Goal: Information Seeking & Learning: Learn about a topic

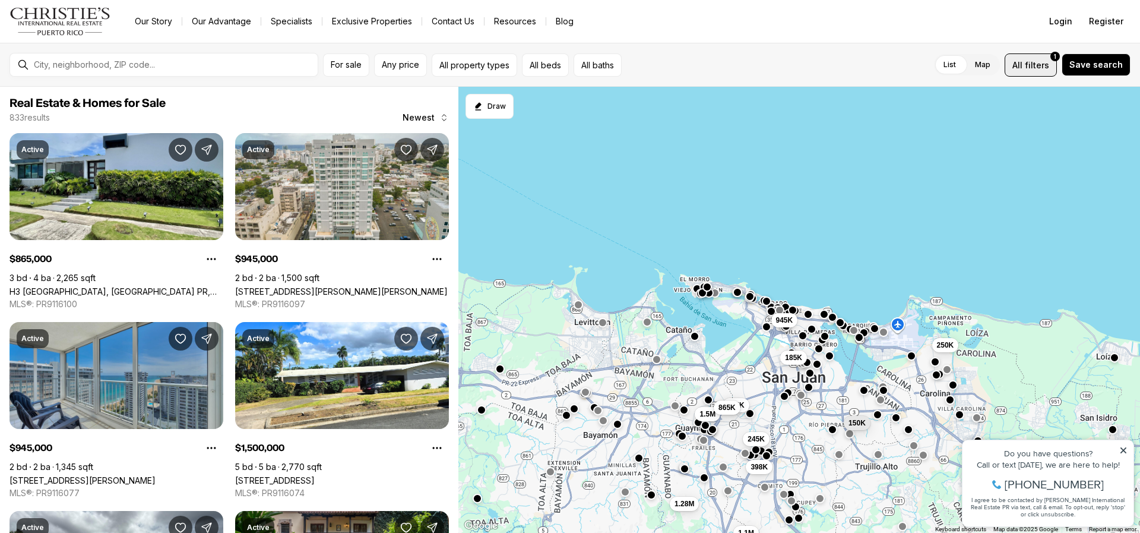
click at [1014, 63] on button "All filters 1" at bounding box center [1031, 64] width 52 height 23
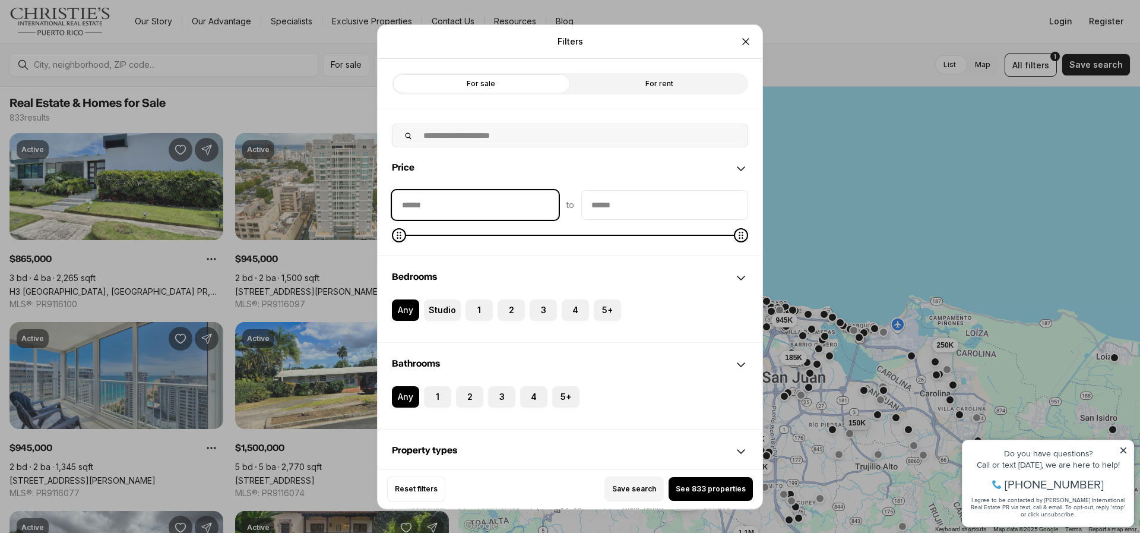
click at [467, 212] on input "priceMin" at bounding box center [476, 204] width 166 height 29
click at [401, 233] on icon "Minimum" at bounding box center [399, 234] width 4 height 7
click at [400, 240] on span "Minimum" at bounding box center [405, 234] width 14 height 14
drag, startPoint x: 441, startPoint y: 205, endPoint x: 365, endPoint y: 211, distance: 76.2
click at [363, 211] on div "Filters Refine your search with more filters For sale For rent Price ******** t…" at bounding box center [570, 266] width 1140 height 533
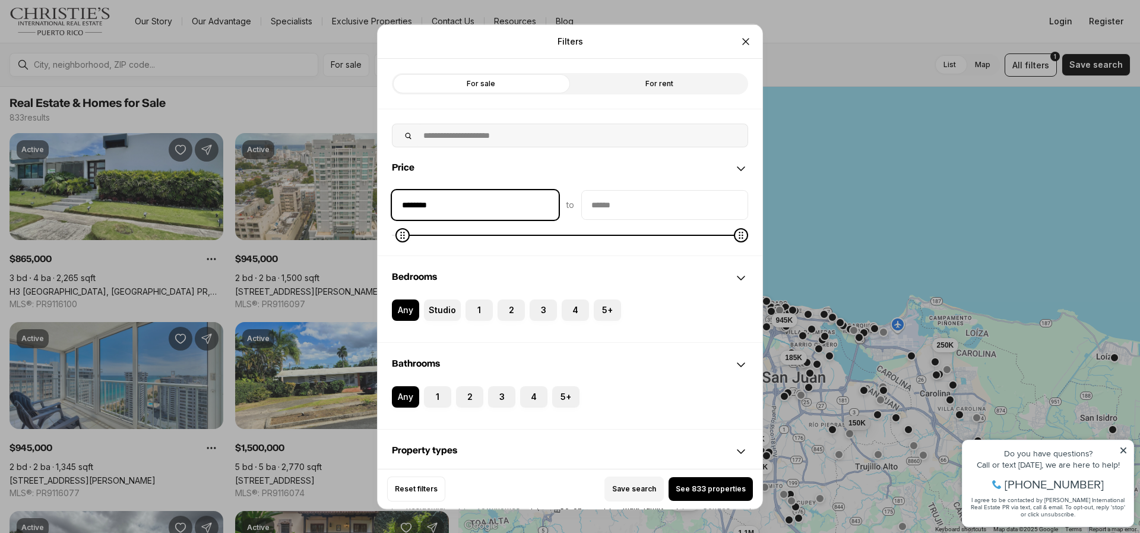
type input "********"
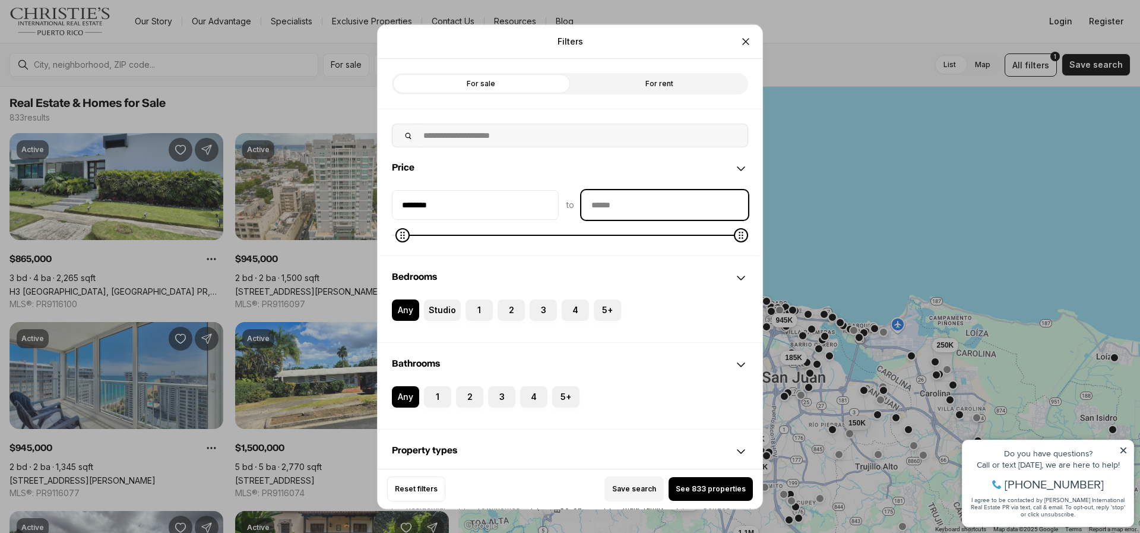
click at [650, 198] on input "priceMax" at bounding box center [665, 204] width 166 height 29
type input "********"
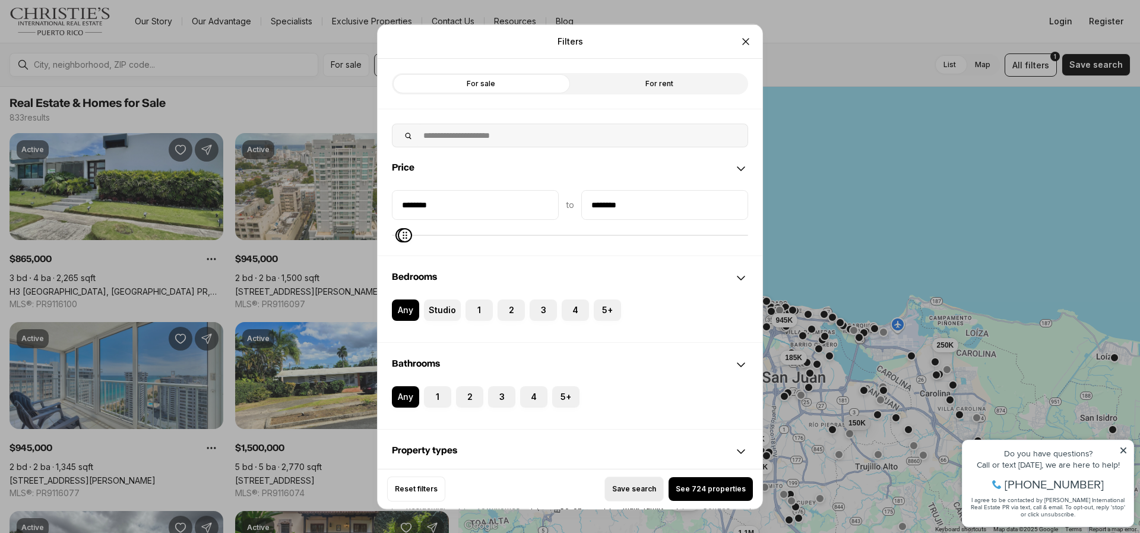
click at [646, 491] on span "Save search" at bounding box center [634, 489] width 44 height 10
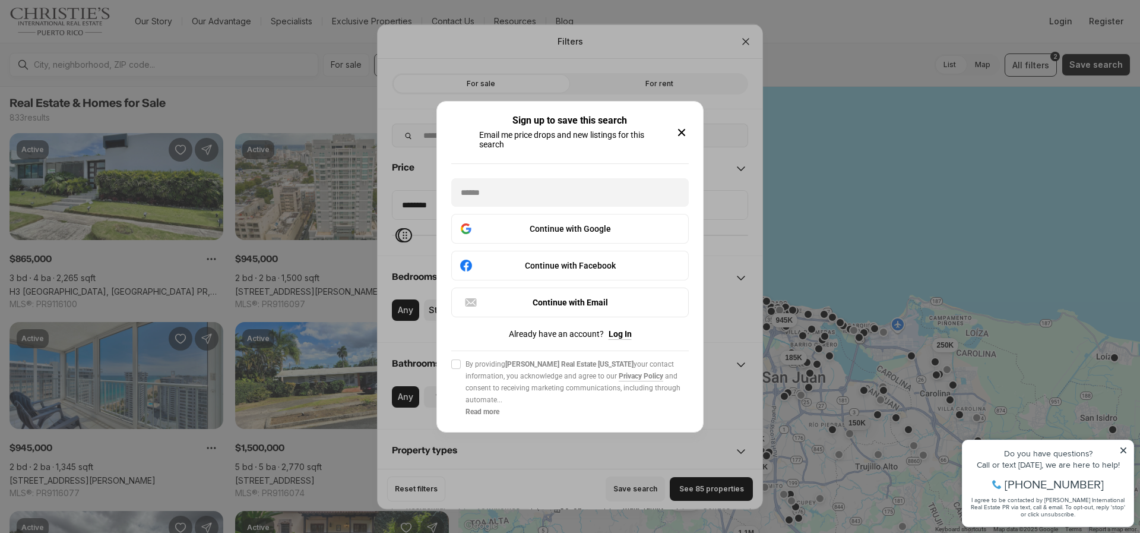
click at [682, 134] on icon "button" at bounding box center [682, 132] width 14 height 14
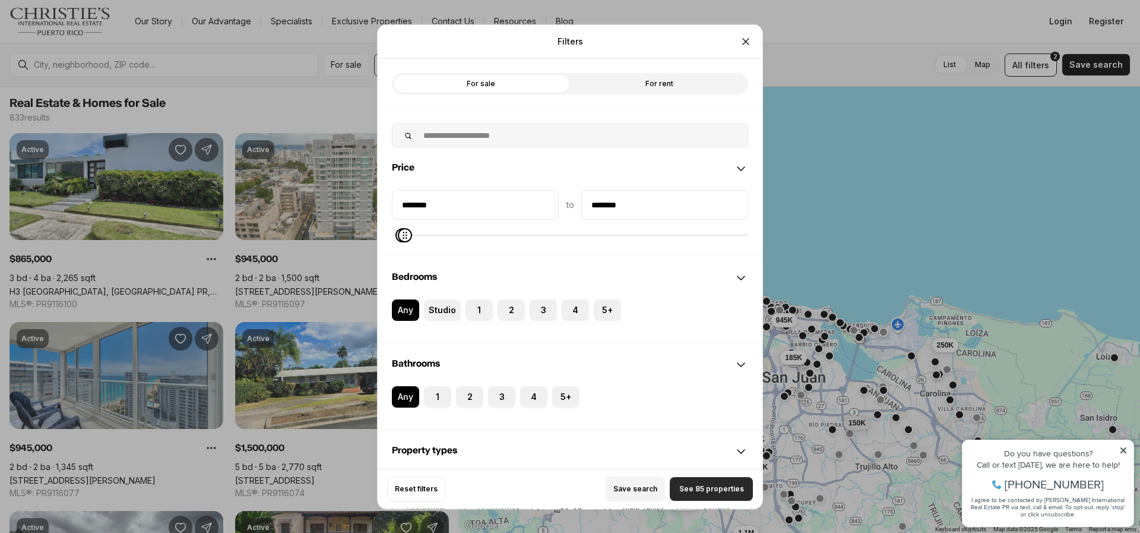
click at [700, 495] on button "See 85 properties" at bounding box center [711, 489] width 83 height 24
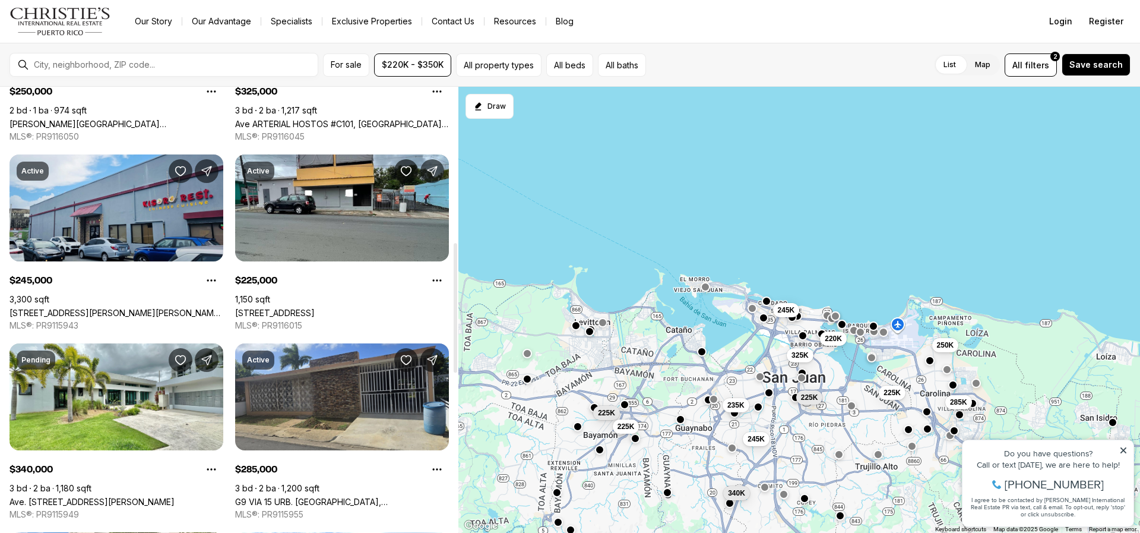
scroll to position [534, 0]
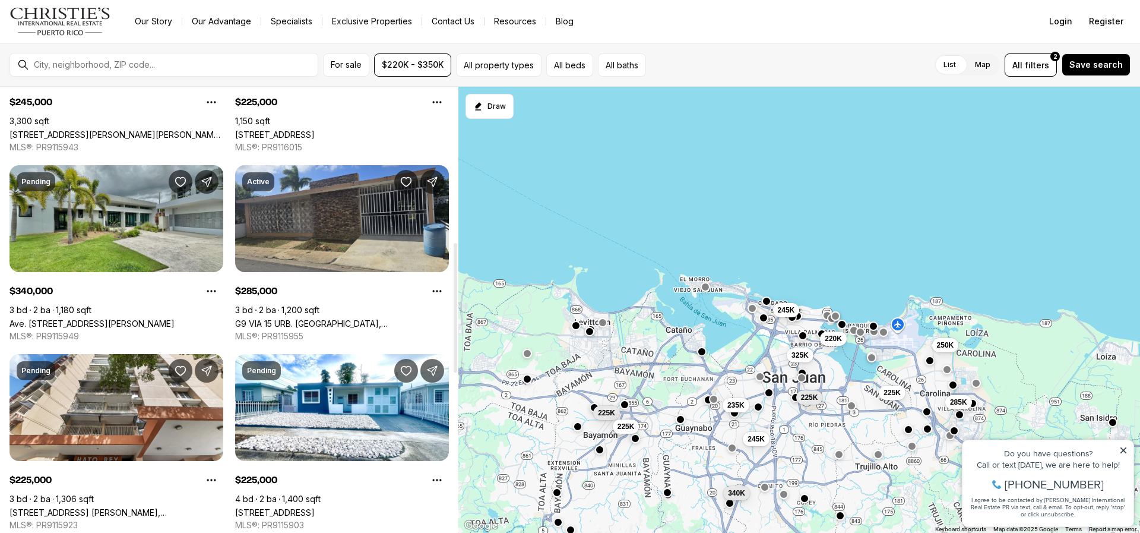
click at [150, 318] on link "Ave. [STREET_ADDRESS][PERSON_NAME]" at bounding box center [92, 323] width 165 height 10
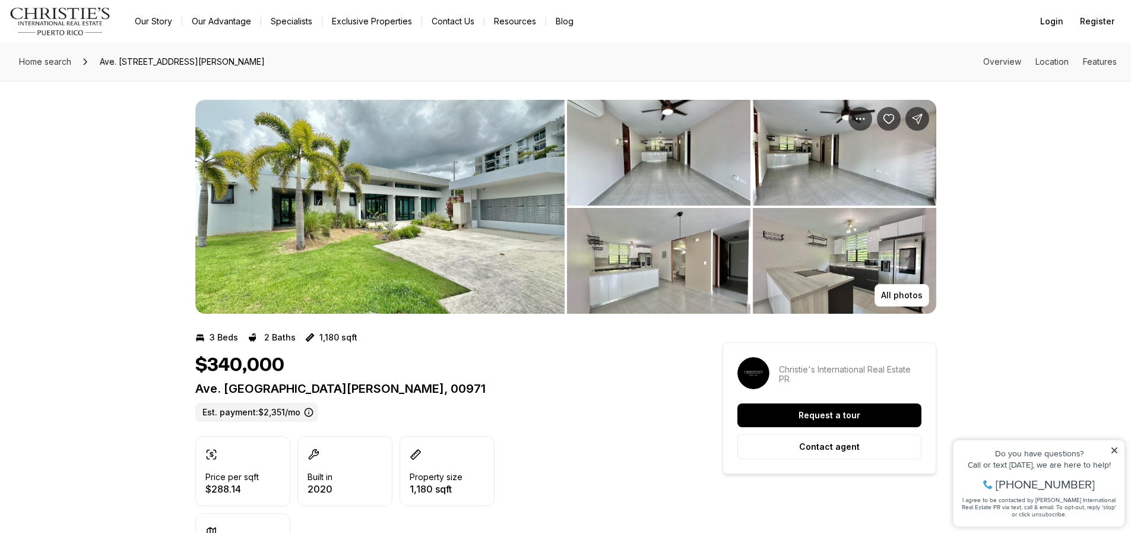
click at [666, 168] on img "View image gallery" at bounding box center [659, 153] width 184 height 106
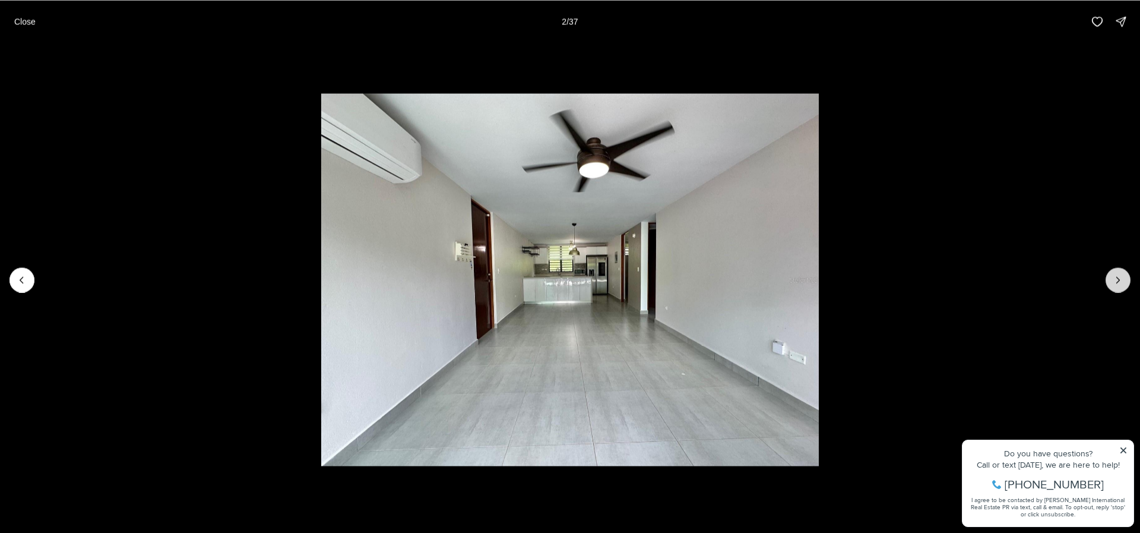
click at [1125, 283] on button "Next slide" at bounding box center [1118, 279] width 25 height 25
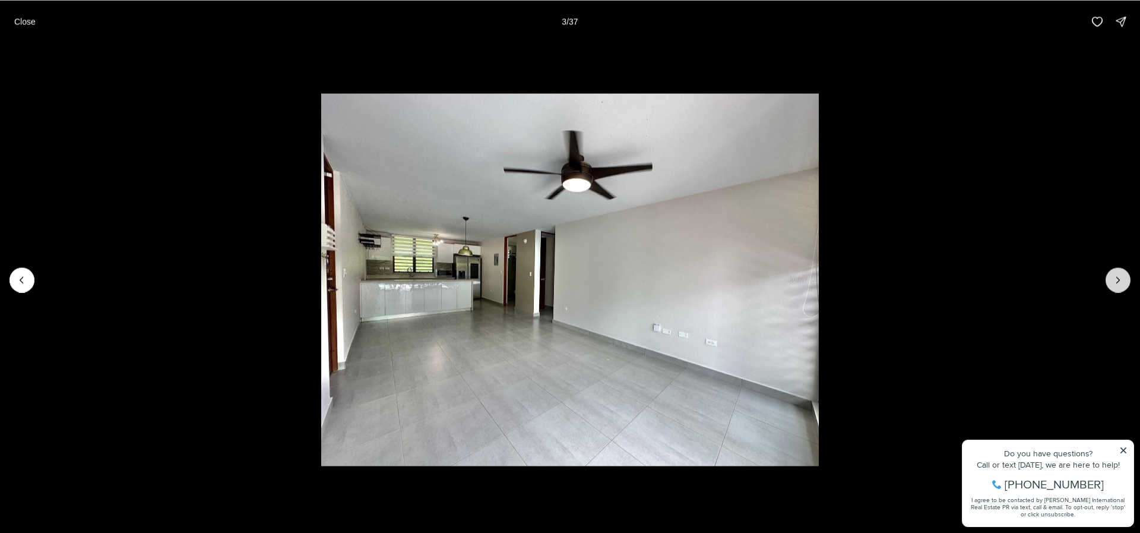
click at [1125, 283] on button "Next slide" at bounding box center [1118, 279] width 25 height 25
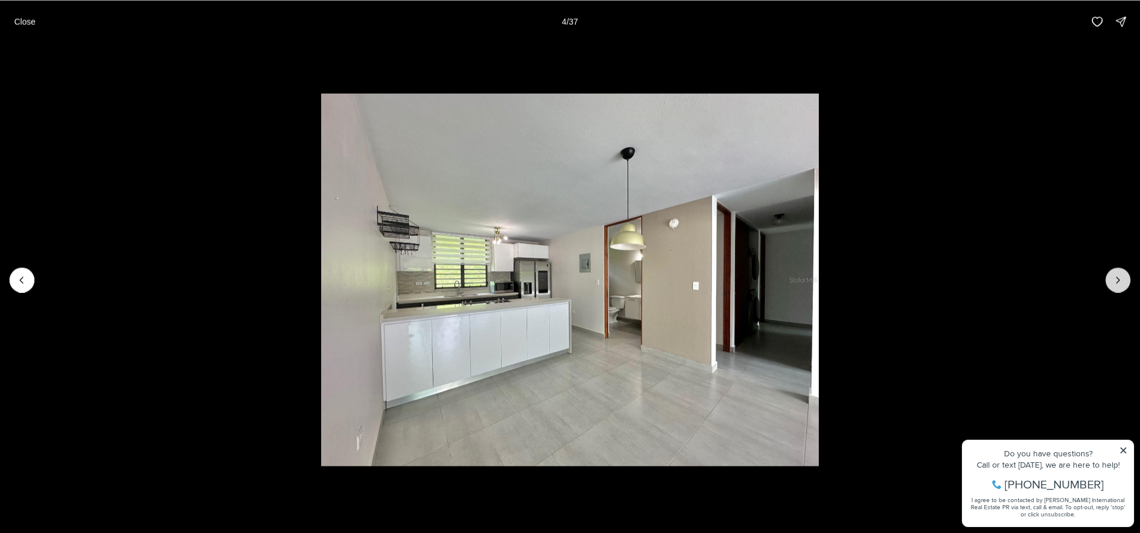
click at [1125, 283] on button "Next slide" at bounding box center [1118, 279] width 25 height 25
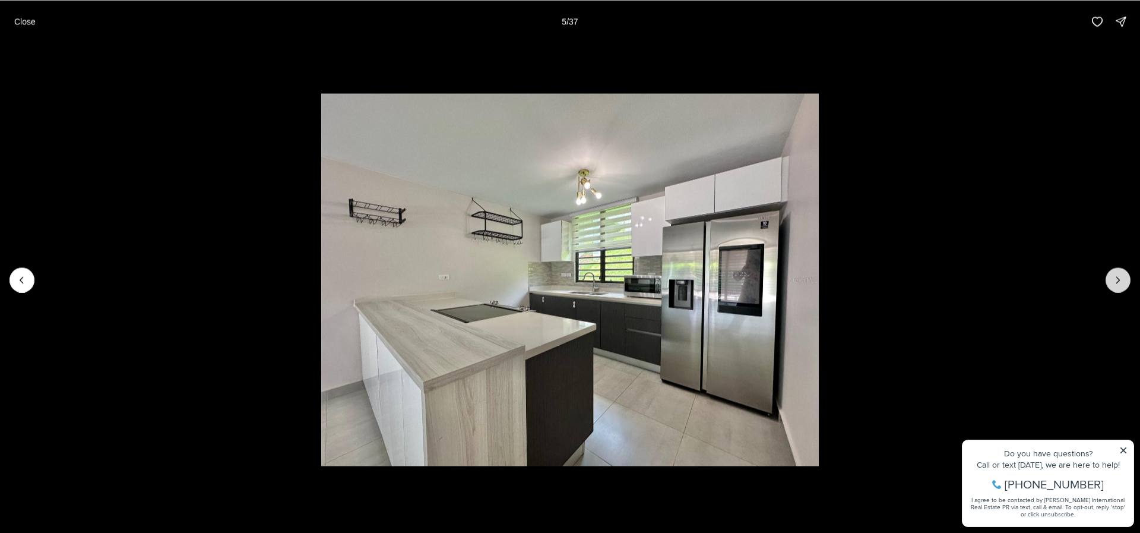
click at [1125, 283] on button "Next slide" at bounding box center [1118, 279] width 25 height 25
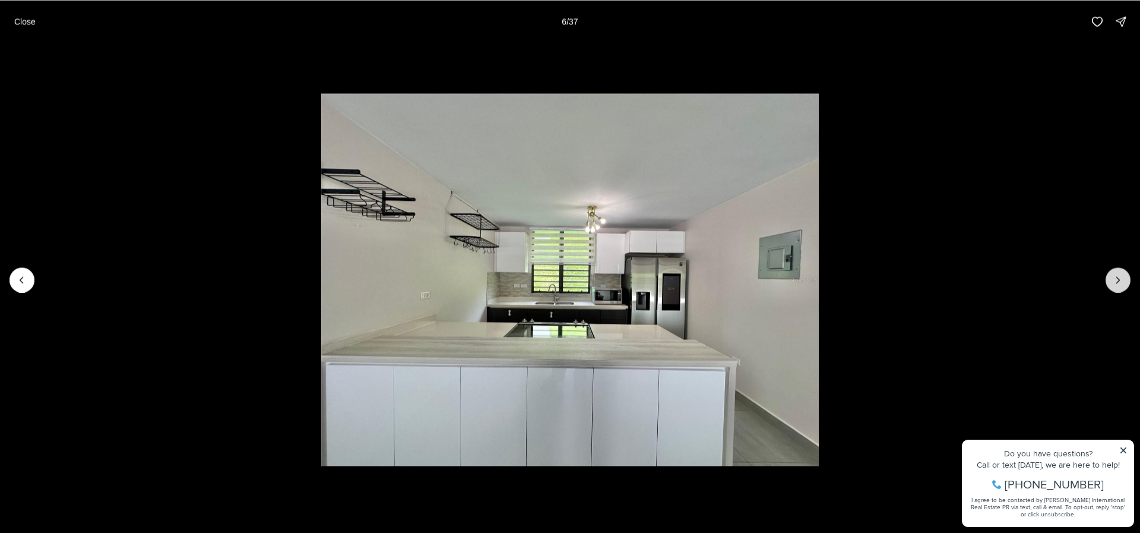
click at [1125, 283] on button "Next slide" at bounding box center [1118, 279] width 25 height 25
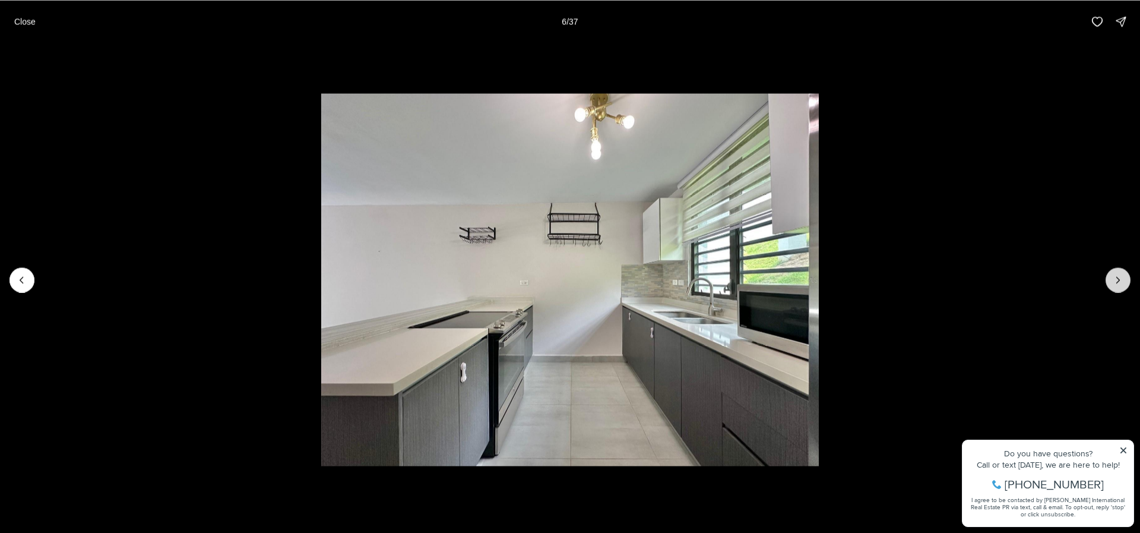
click at [1125, 283] on button "Next slide" at bounding box center [1118, 279] width 25 height 25
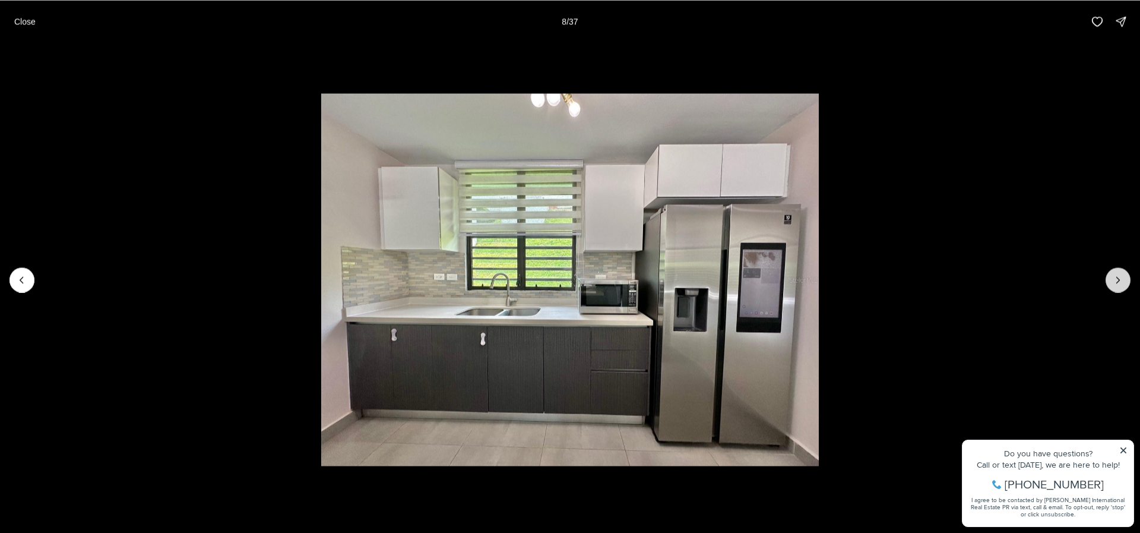
click at [1125, 283] on button "Next slide" at bounding box center [1118, 279] width 25 height 25
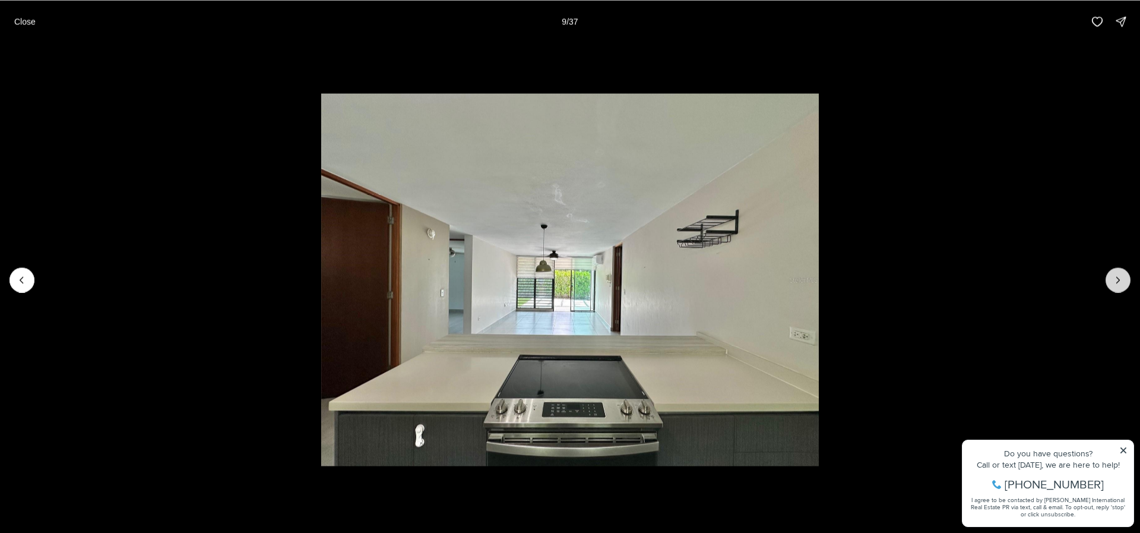
click at [1125, 283] on button "Next slide" at bounding box center [1118, 279] width 25 height 25
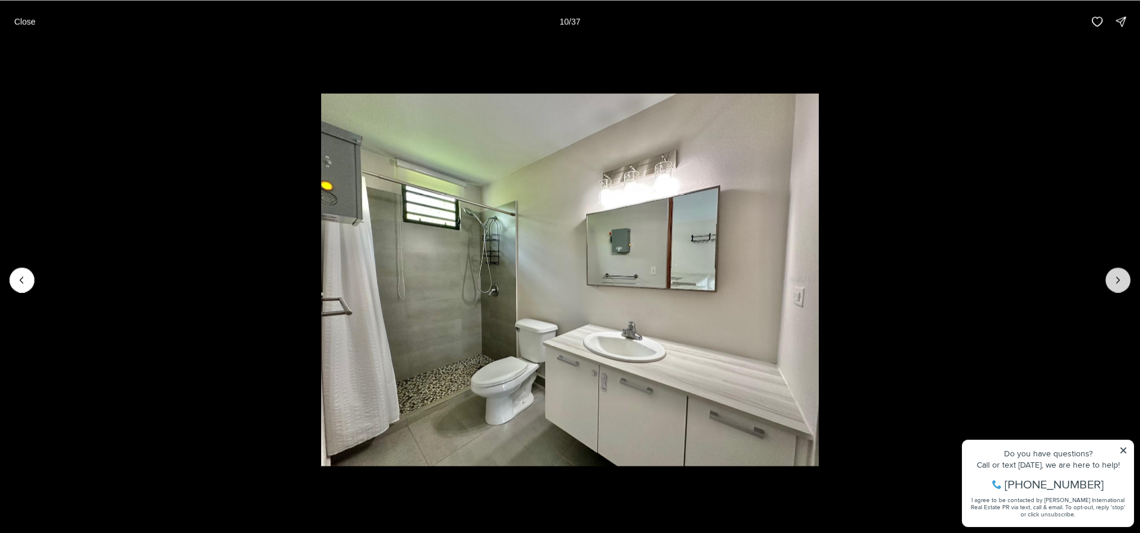
click at [1125, 283] on button "Next slide" at bounding box center [1118, 279] width 25 height 25
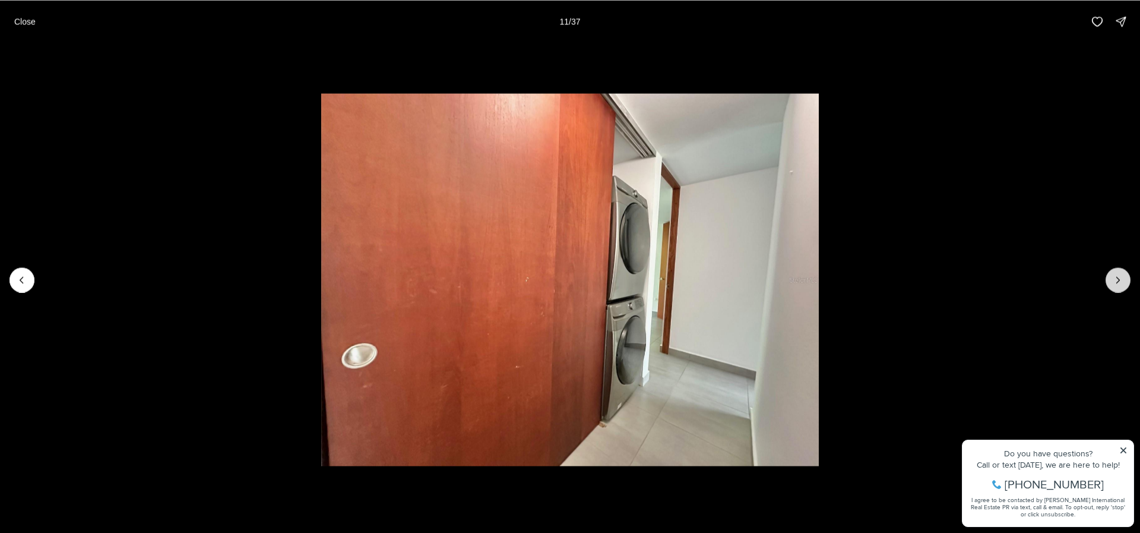
click at [1125, 283] on button "Next slide" at bounding box center [1118, 279] width 25 height 25
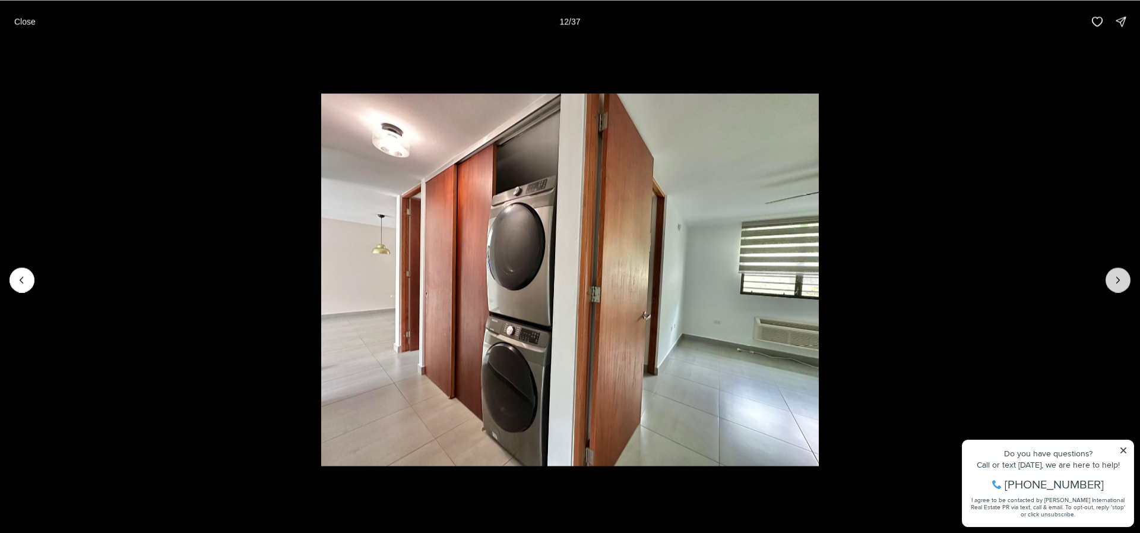
click at [1125, 283] on button "Next slide" at bounding box center [1118, 279] width 25 height 25
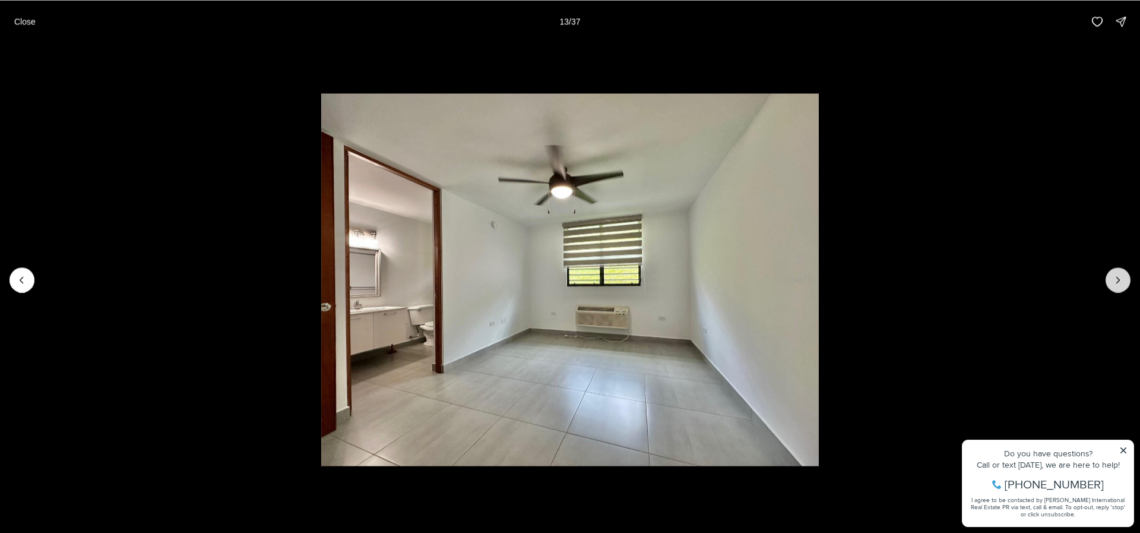
click at [1125, 283] on button "Next slide" at bounding box center [1118, 279] width 25 height 25
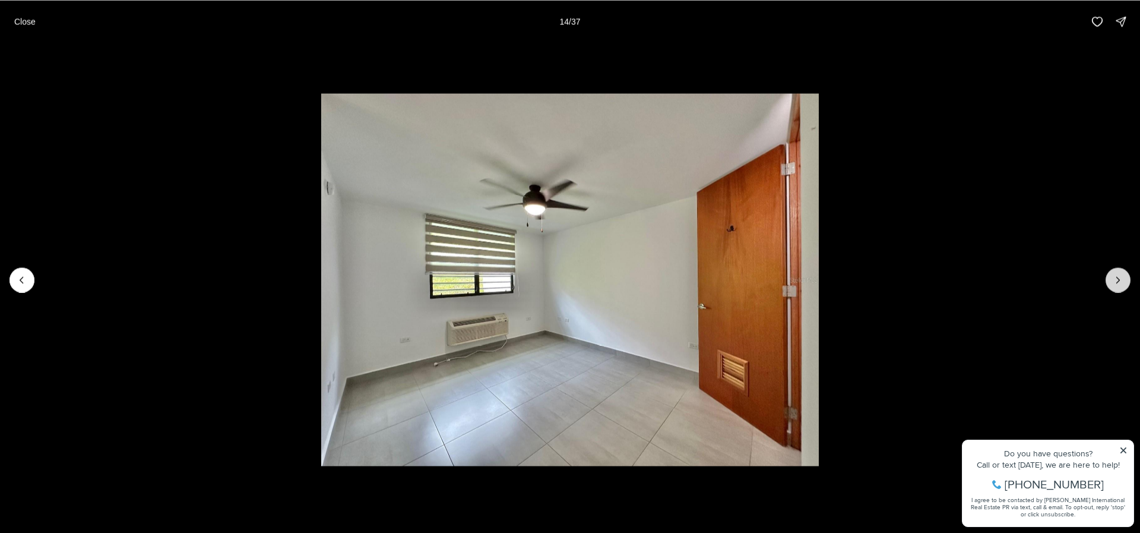
click at [1125, 283] on button "Next slide" at bounding box center [1118, 279] width 25 height 25
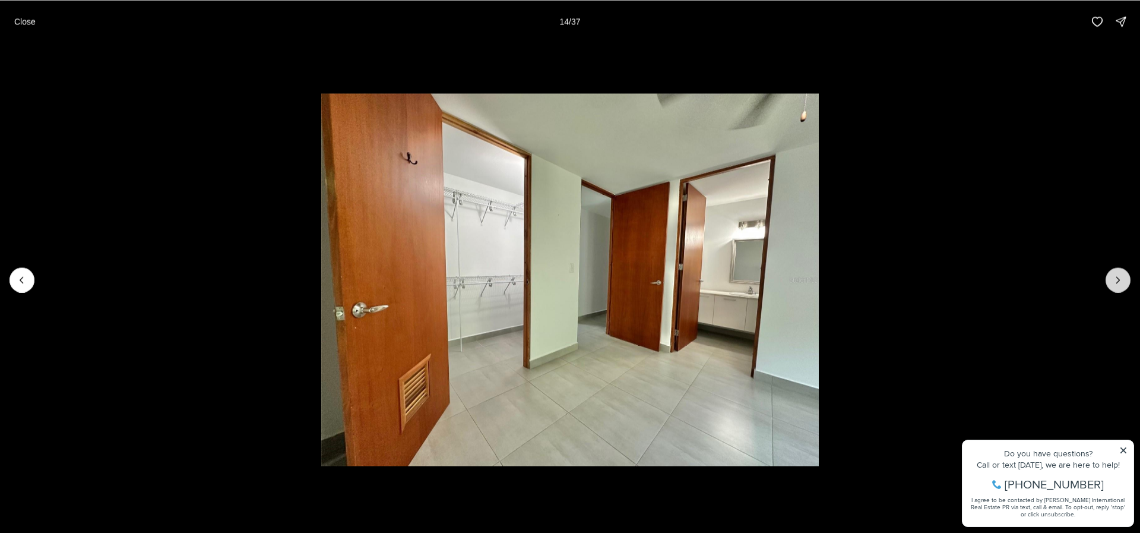
click at [1125, 283] on button "Next slide" at bounding box center [1118, 279] width 25 height 25
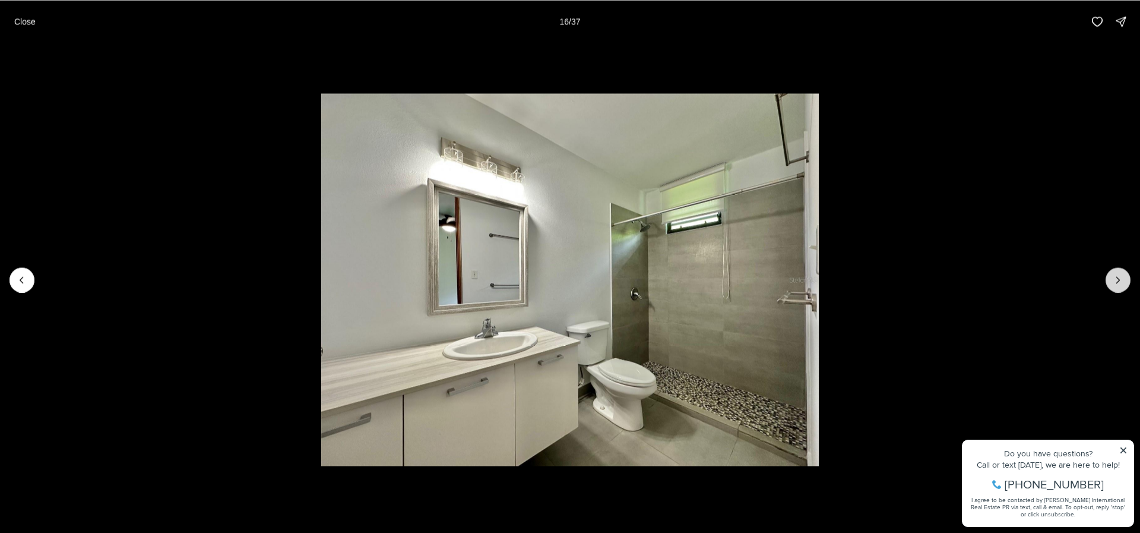
click at [1125, 283] on button "Next slide" at bounding box center [1118, 279] width 25 height 25
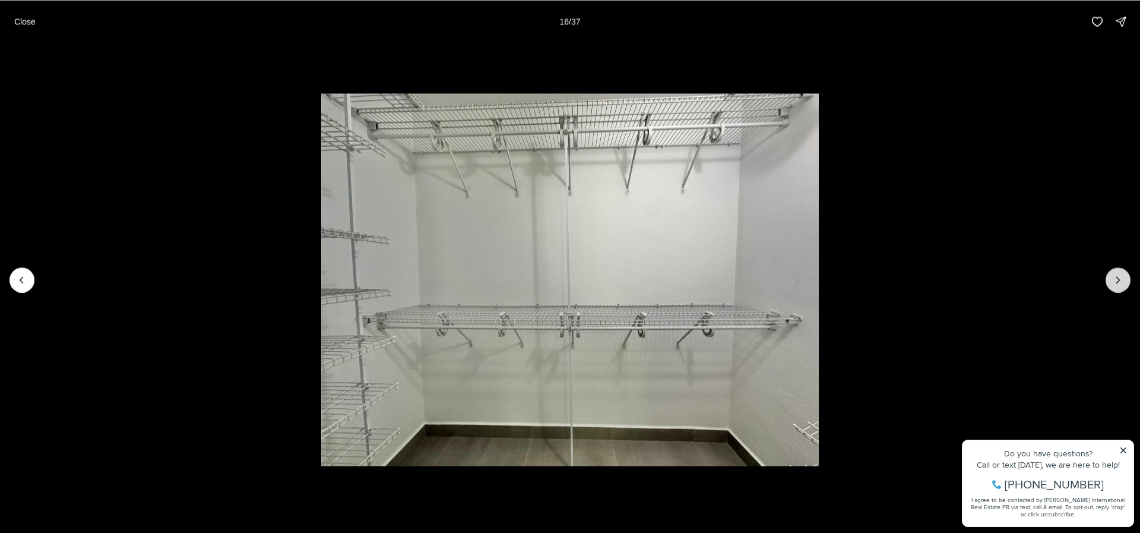
click at [1125, 283] on button "Next slide" at bounding box center [1118, 279] width 25 height 25
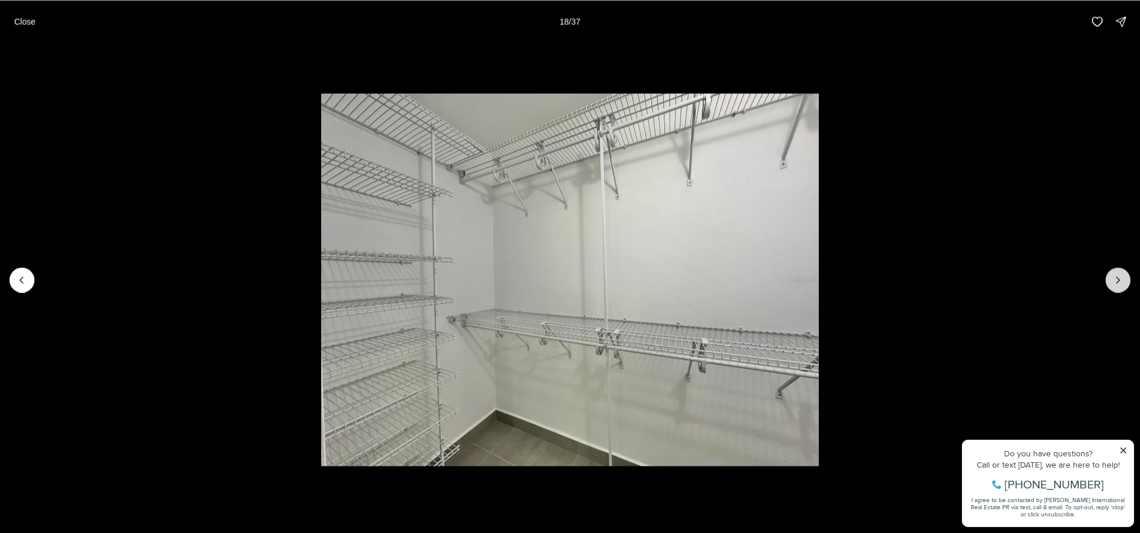
click at [1125, 283] on button "Next slide" at bounding box center [1118, 279] width 25 height 25
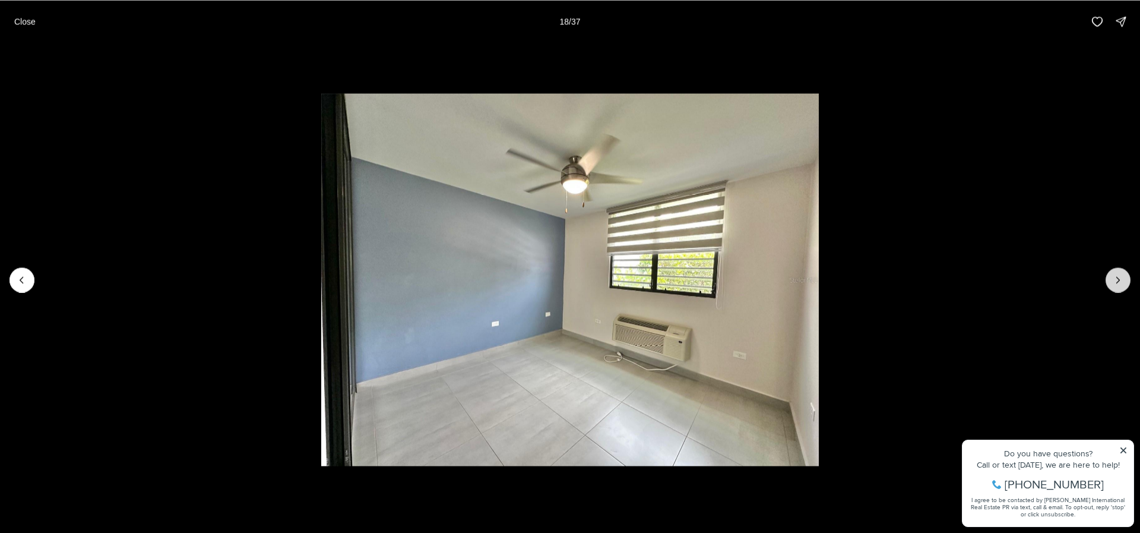
click at [1125, 283] on button "Next slide" at bounding box center [1118, 279] width 25 height 25
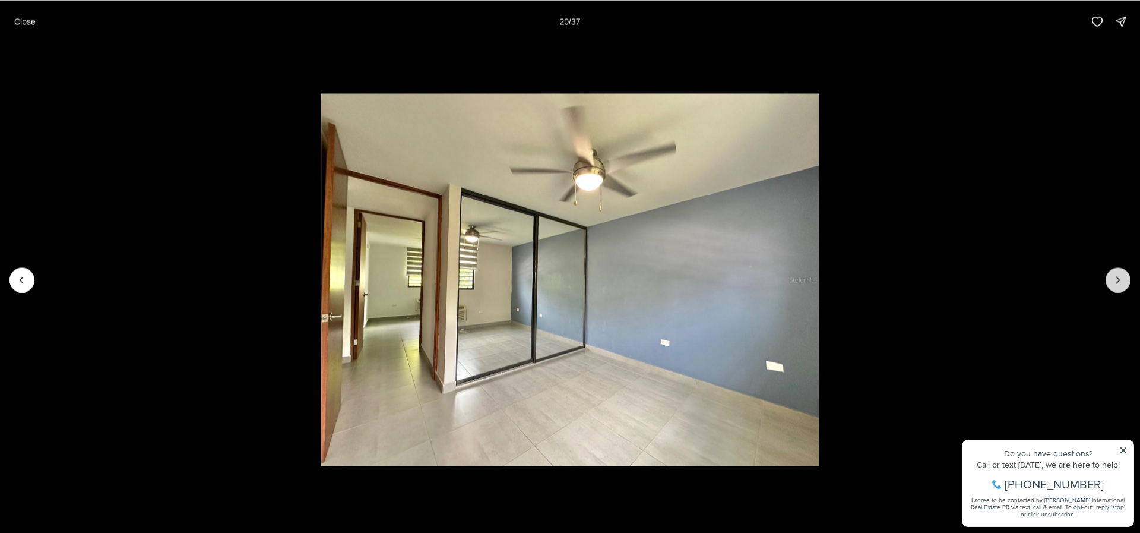
click at [1125, 283] on button "Next slide" at bounding box center [1118, 279] width 25 height 25
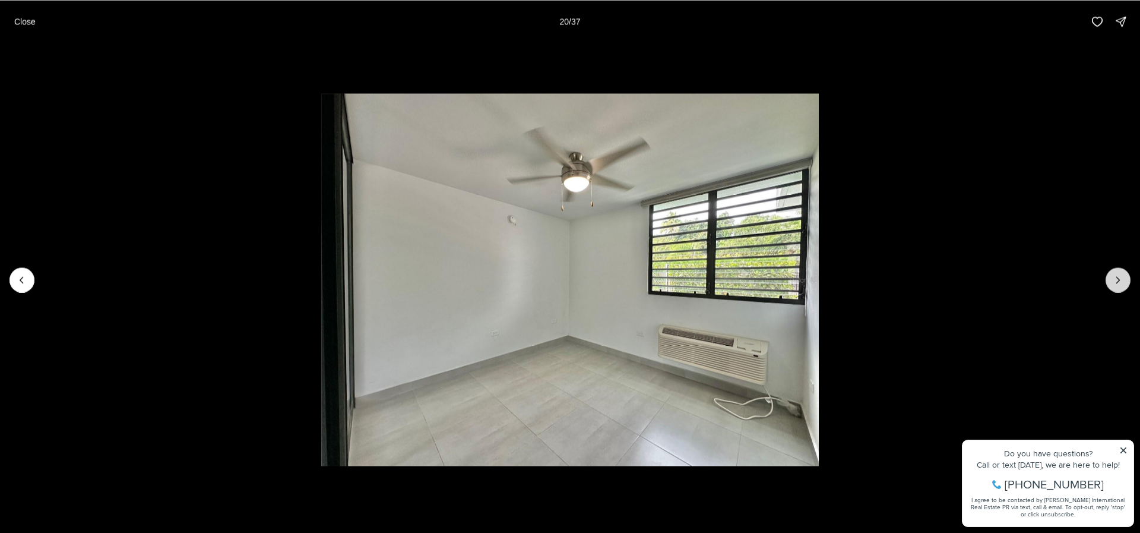
click at [1125, 283] on button "Next slide" at bounding box center [1118, 279] width 25 height 25
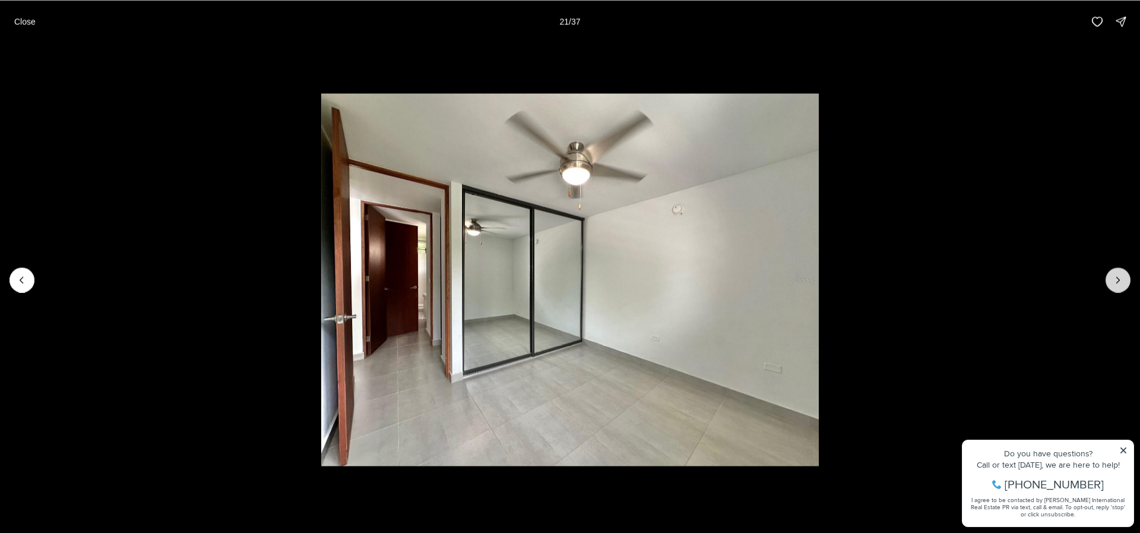
click at [1125, 283] on button "Next slide" at bounding box center [1118, 279] width 25 height 25
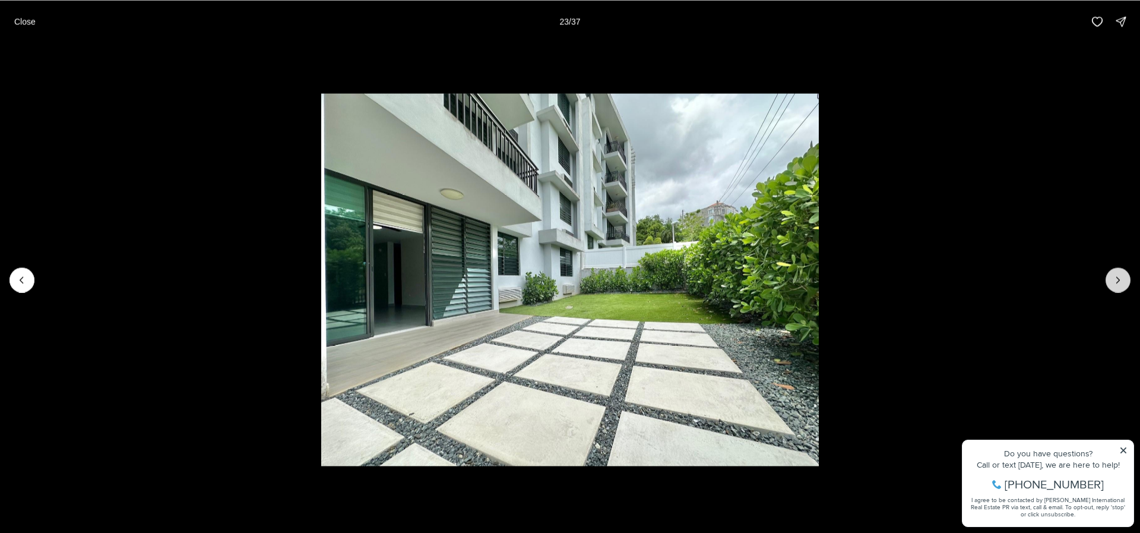
click at [1125, 283] on button "Next slide" at bounding box center [1118, 279] width 25 height 25
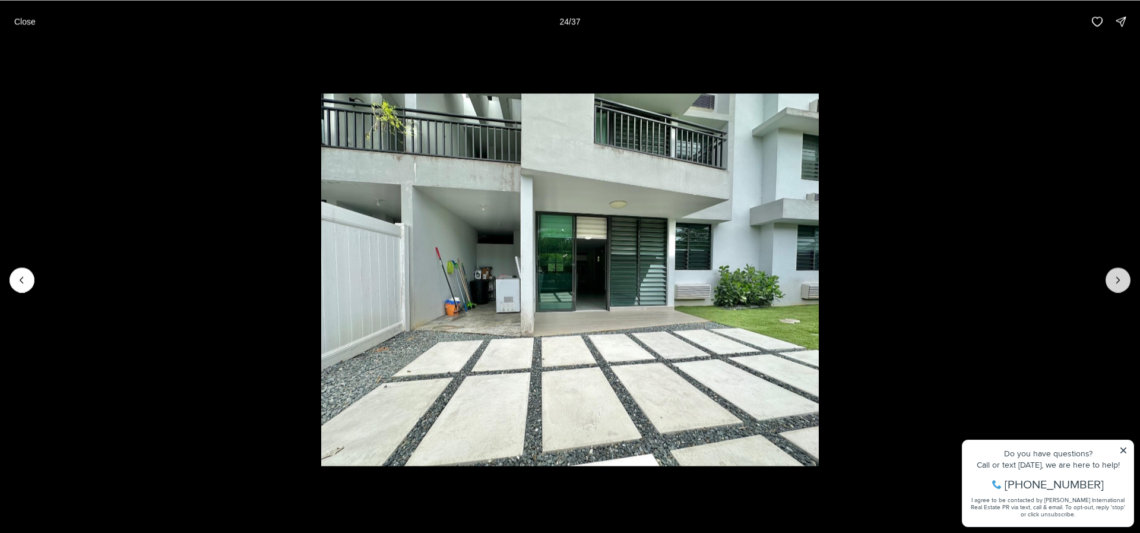
click at [1125, 283] on button "Next slide" at bounding box center [1118, 279] width 25 height 25
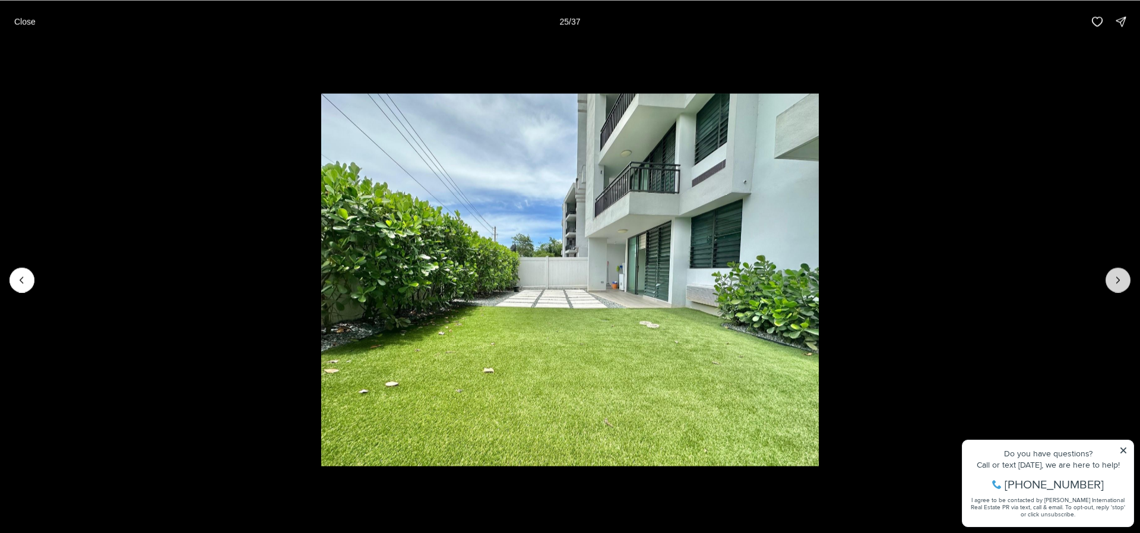
click at [1125, 283] on button "Next slide" at bounding box center [1118, 279] width 25 height 25
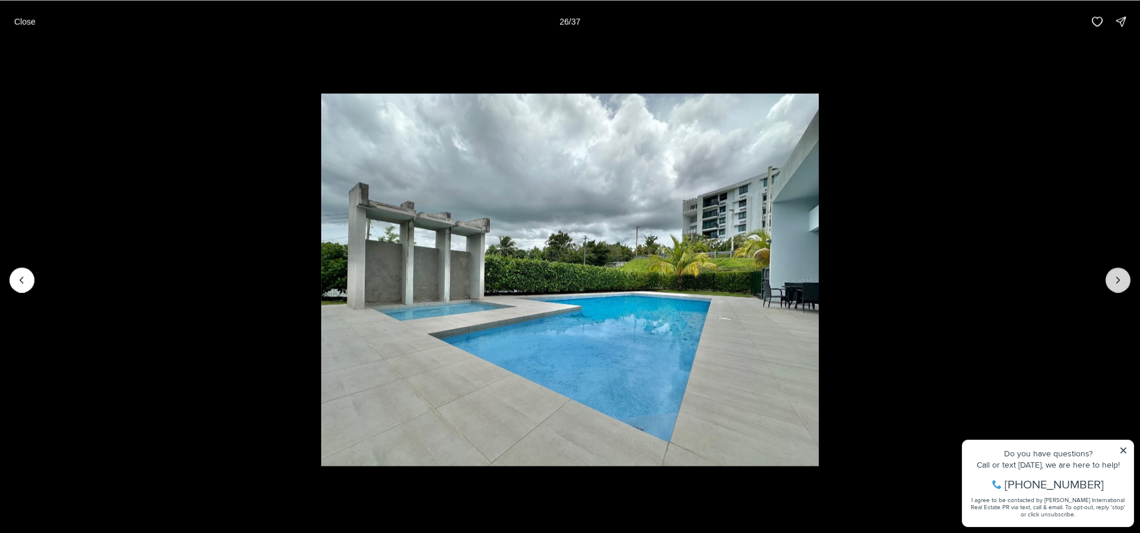
click at [1125, 283] on button "Next slide" at bounding box center [1118, 279] width 25 height 25
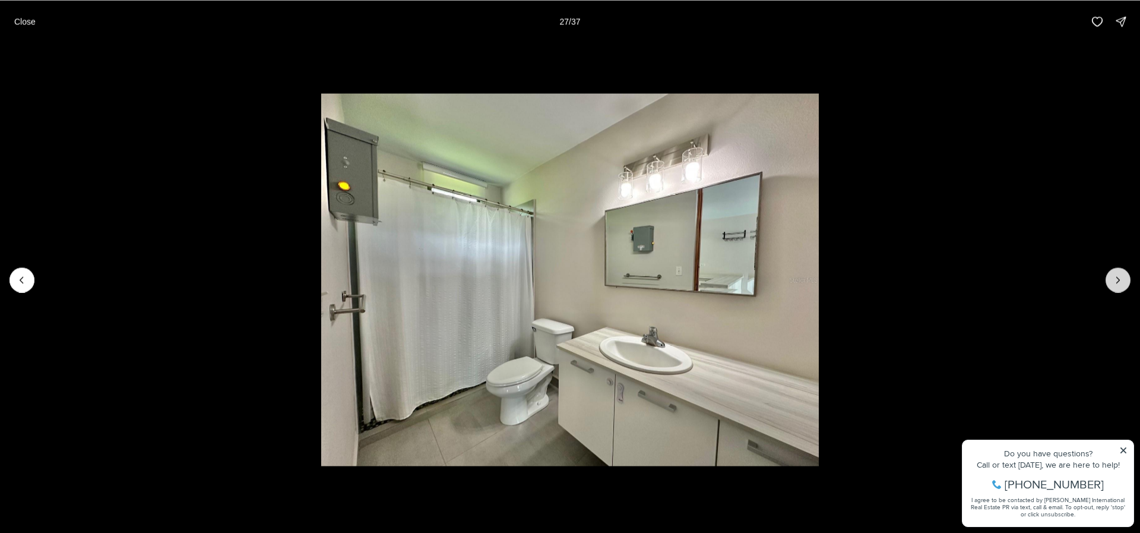
click at [1125, 283] on button "Next slide" at bounding box center [1118, 279] width 25 height 25
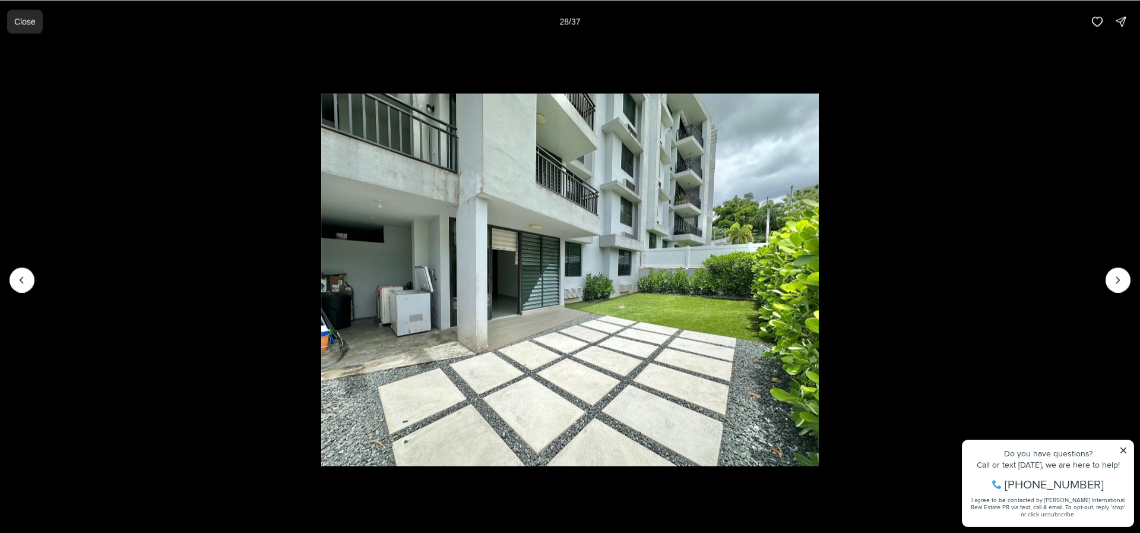
click at [23, 18] on p "Close" at bounding box center [24, 22] width 21 height 10
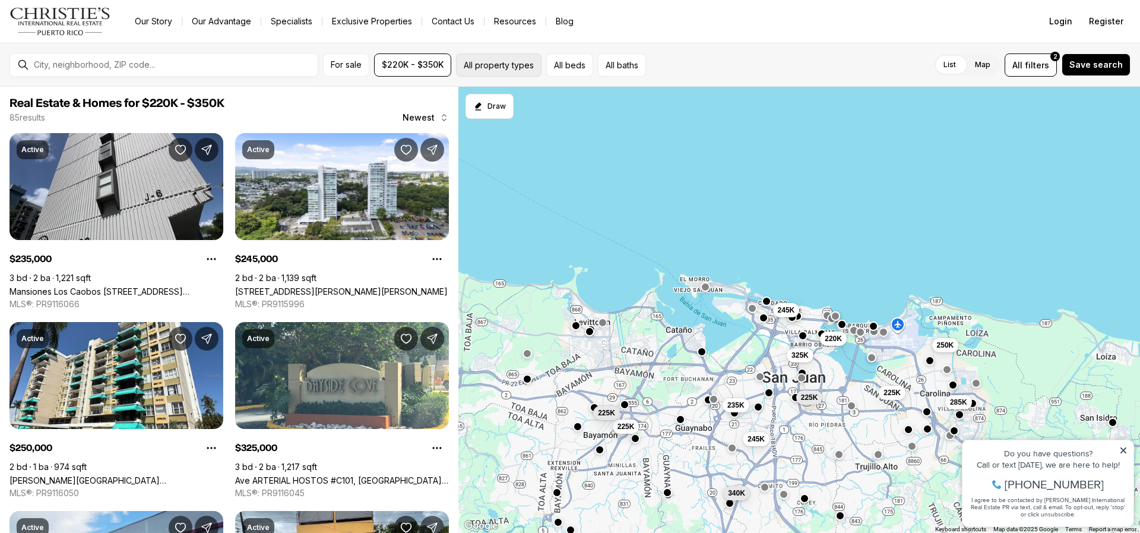
scroll to position [534, 0]
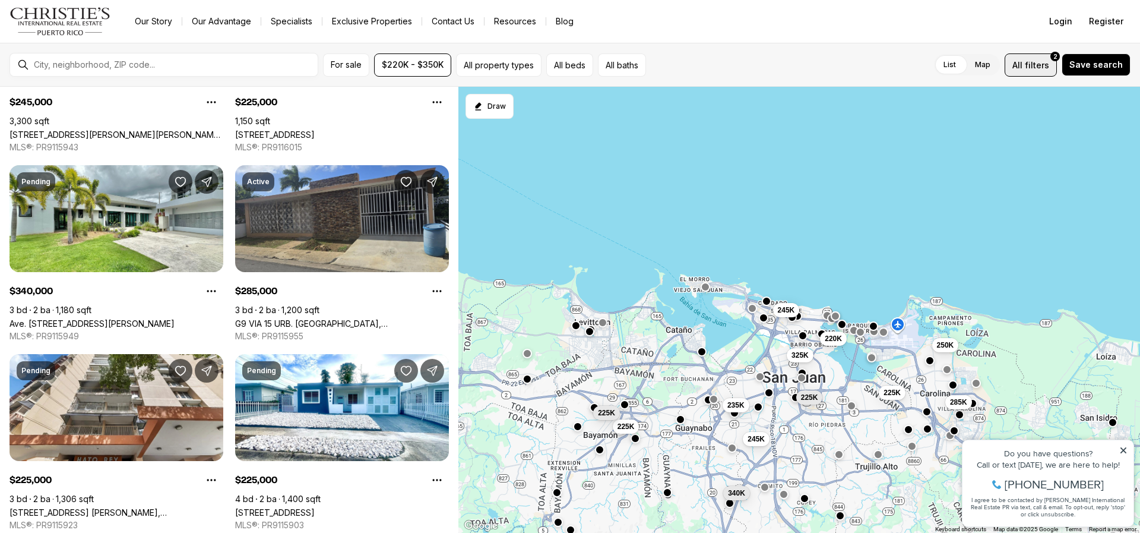
click at [1023, 70] on span "All" at bounding box center [1018, 65] width 10 height 12
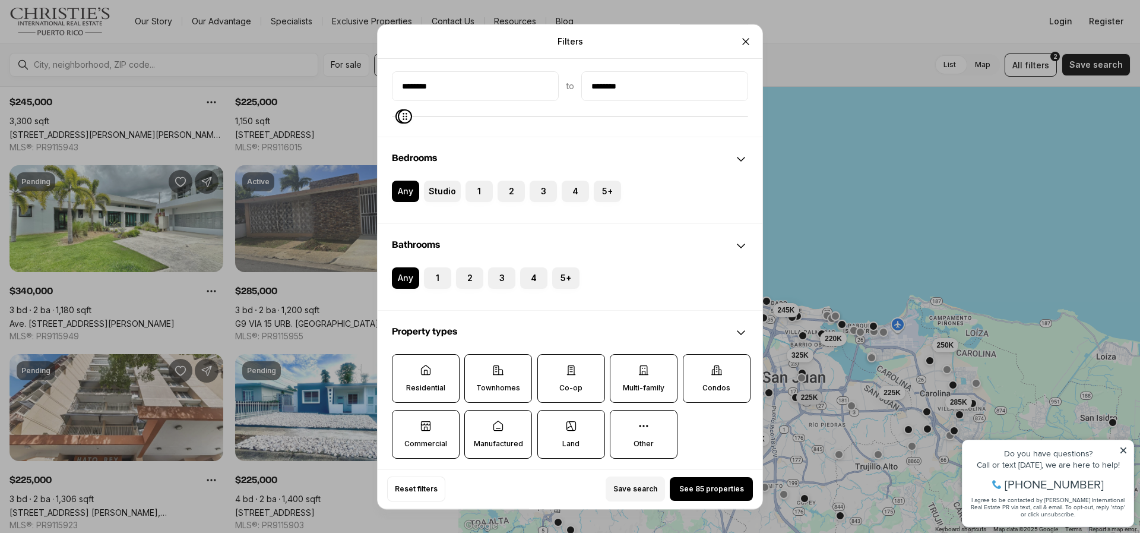
scroll to position [178, 0]
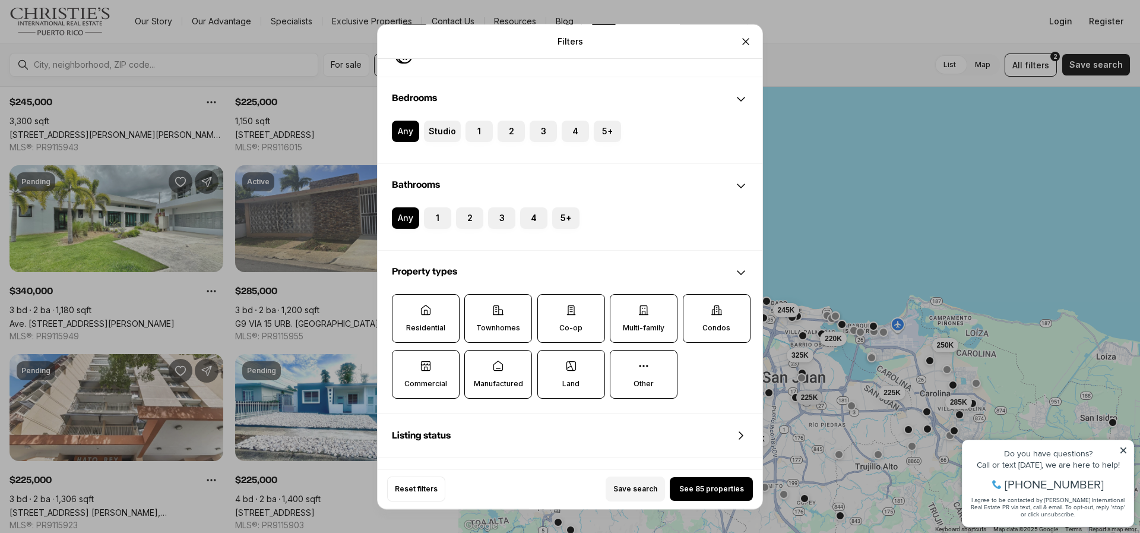
click at [416, 318] on label "Residential" at bounding box center [426, 318] width 68 height 49
click at [404, 306] on button "Residential" at bounding box center [399, 301] width 12 height 12
click at [700, 493] on span "See 62 properties" at bounding box center [711, 489] width 65 height 10
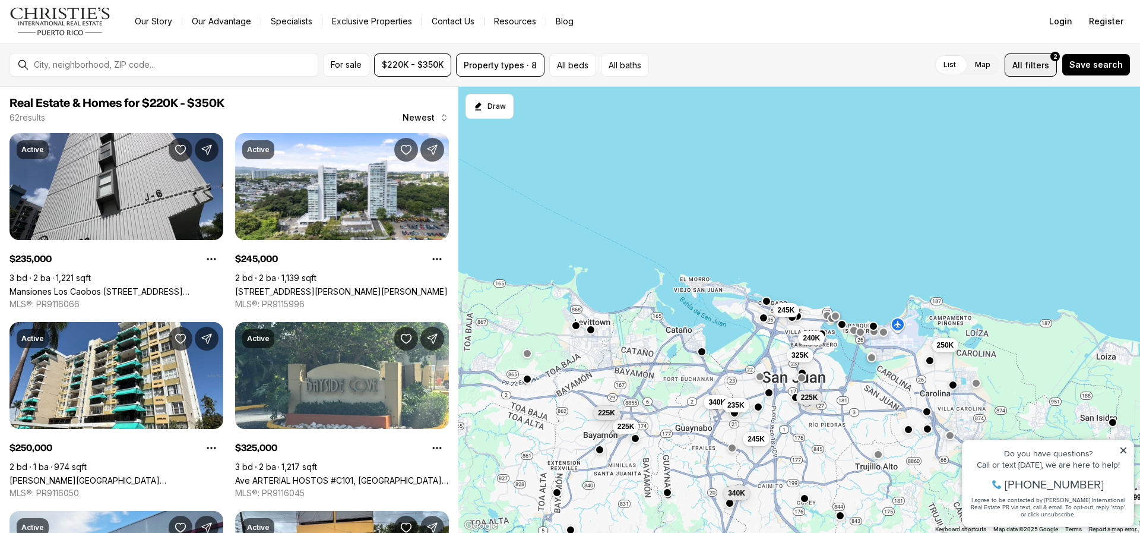
click at [1054, 68] on button "All filters 2" at bounding box center [1031, 64] width 52 height 23
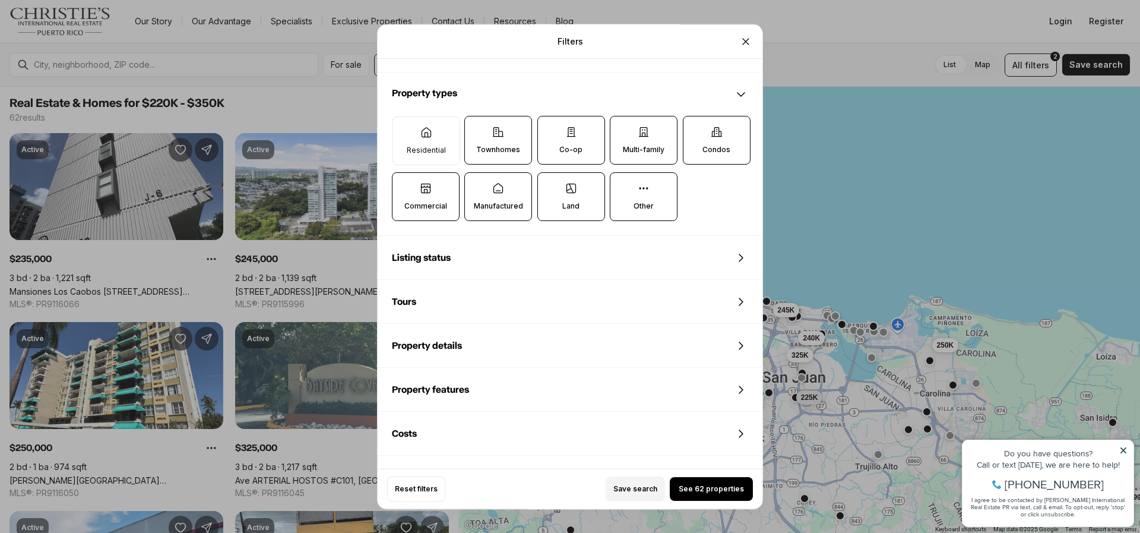
click at [571, 194] on icon at bounding box center [571, 188] width 12 height 12
click at [550, 185] on button "Land" at bounding box center [544, 179] width 12 height 12
click at [587, 200] on label "Land" at bounding box center [571, 197] width 68 height 49
click at [550, 185] on button "Land" at bounding box center [544, 179] width 12 height 12
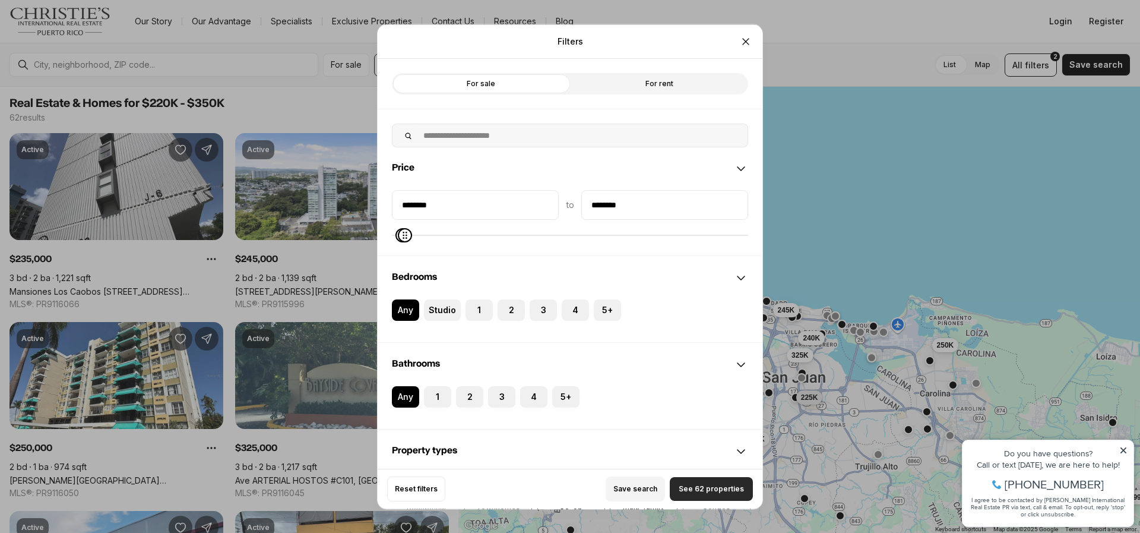
click at [713, 491] on span "See 62 properties" at bounding box center [711, 489] width 65 height 10
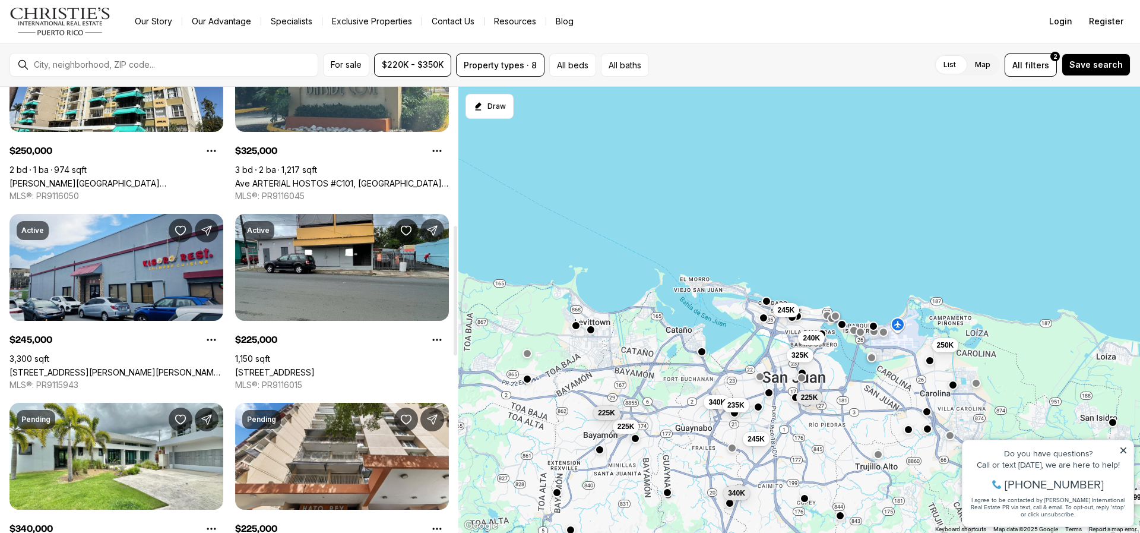
scroll to position [475, 0]
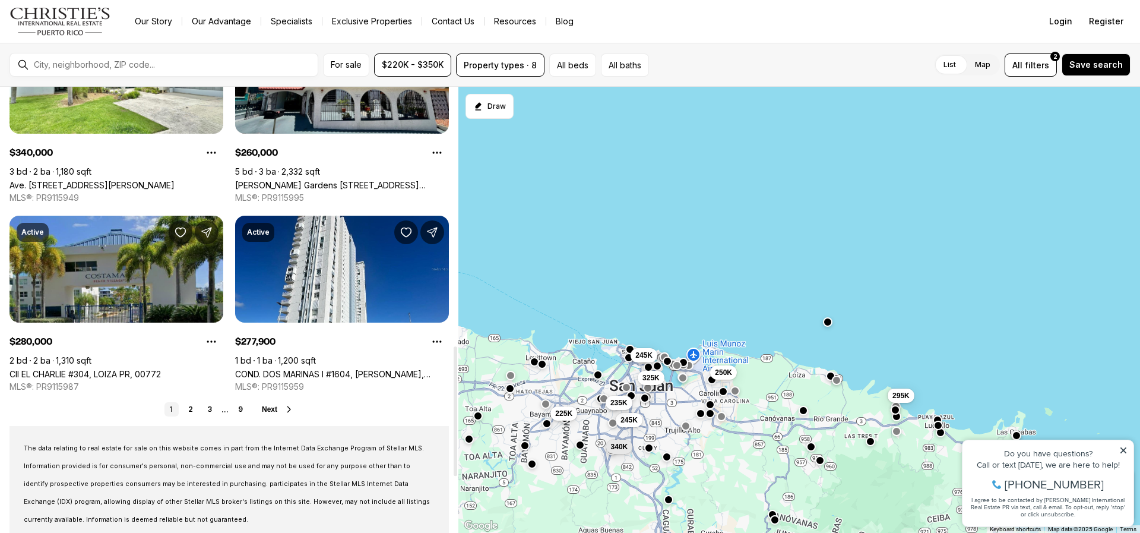
scroll to position [891, 0]
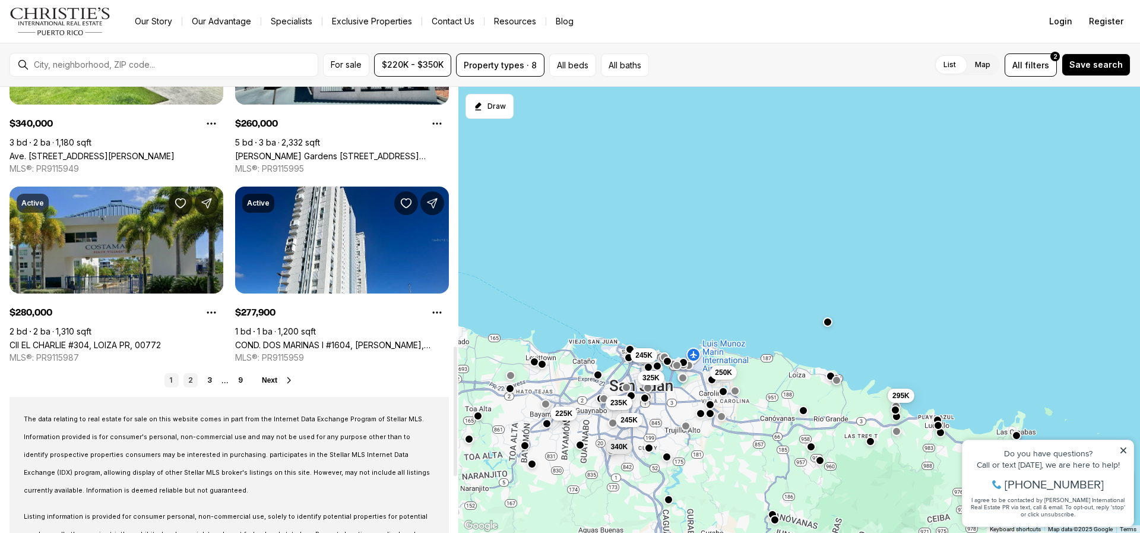
click at [193, 379] on link "2" at bounding box center [191, 380] width 14 height 14
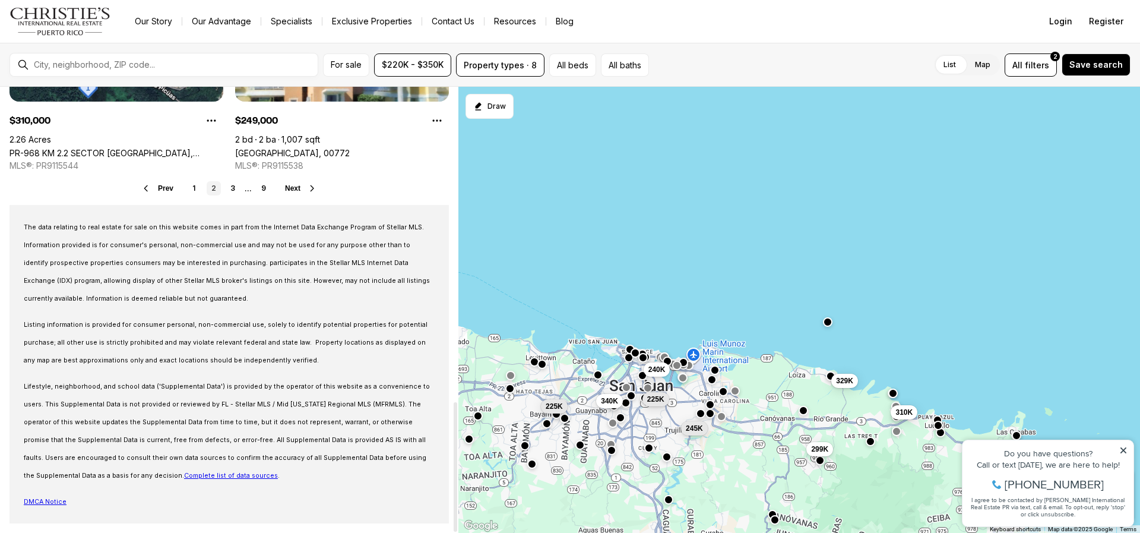
scroll to position [667, 0]
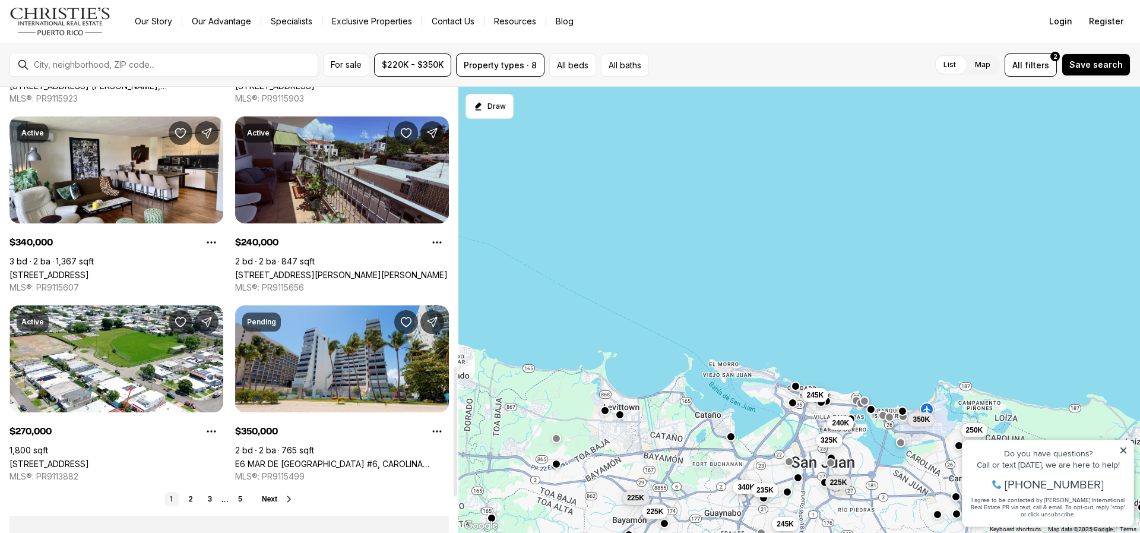
scroll to position [1010, 0]
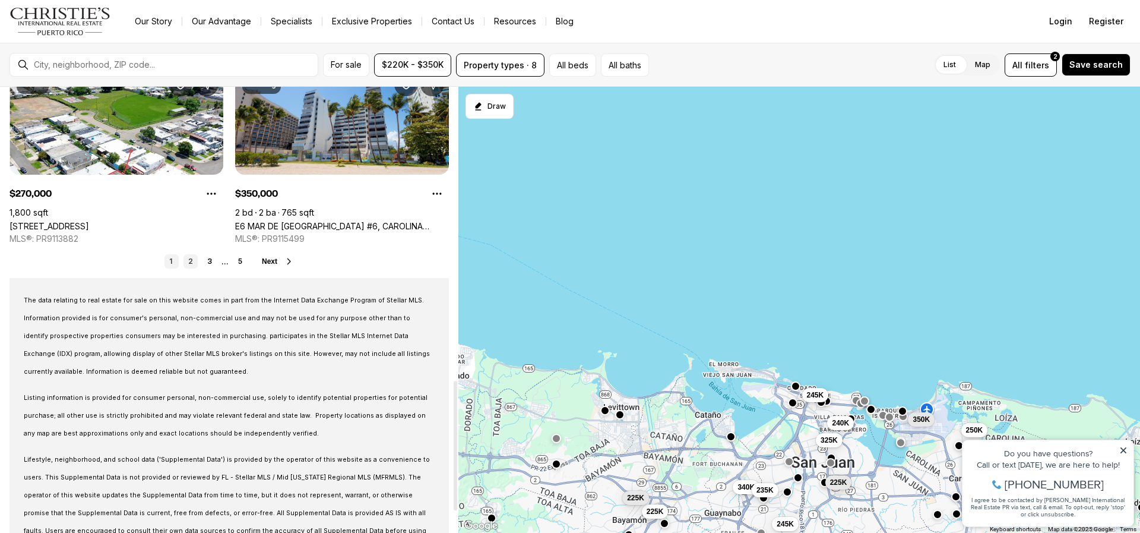
click at [188, 261] on link "2" at bounding box center [191, 261] width 14 height 14
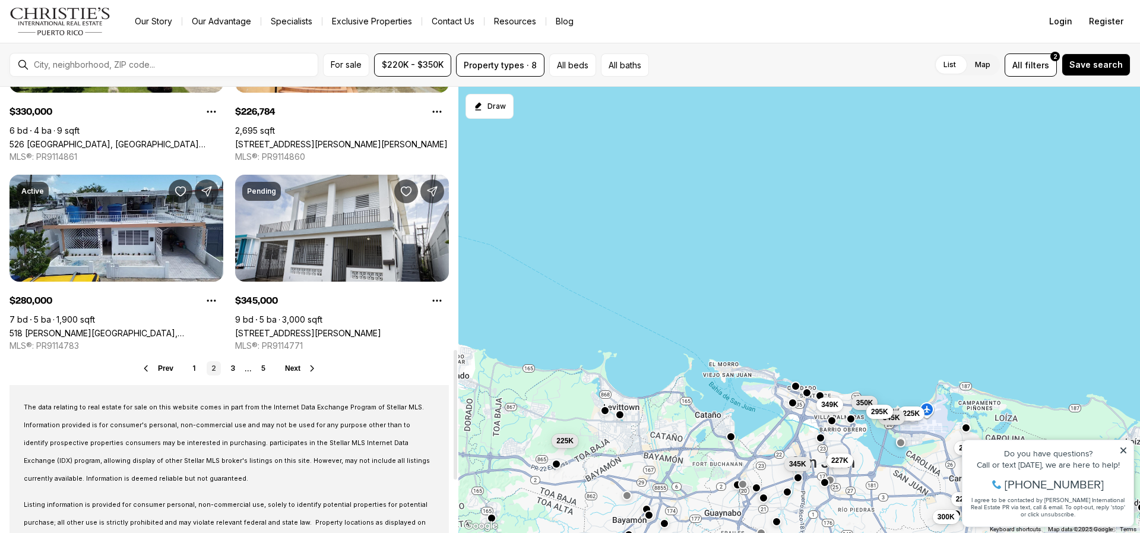
scroll to position [903, 0]
click at [231, 371] on link "3" at bounding box center [233, 368] width 14 height 14
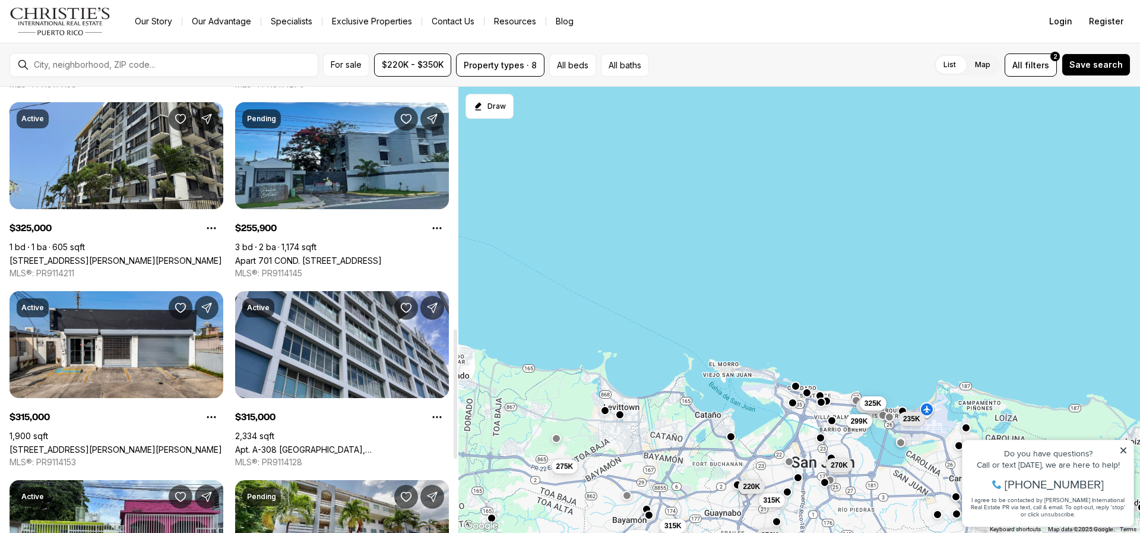
scroll to position [831, 0]
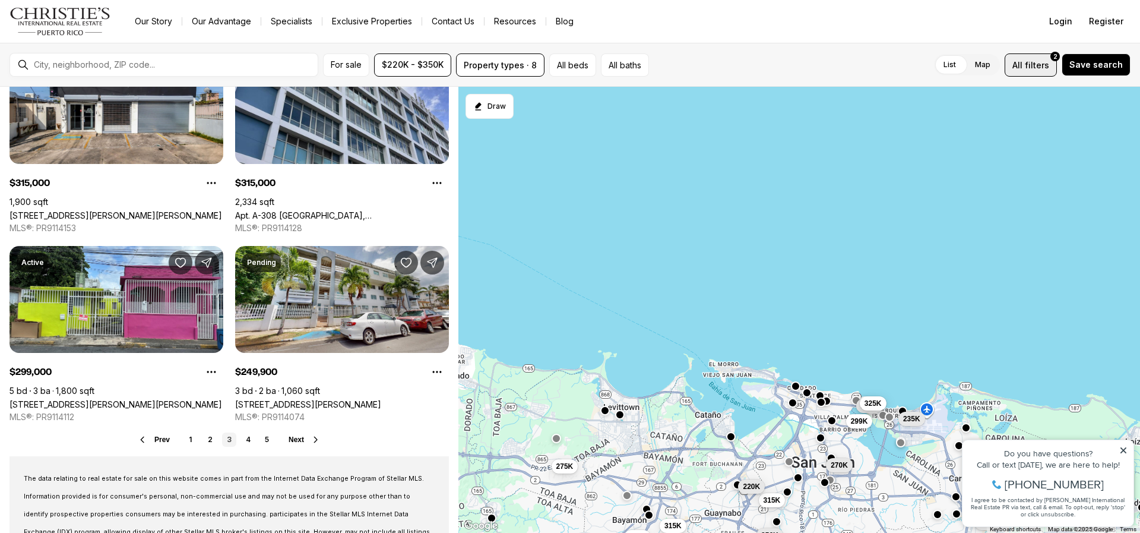
click at [1047, 73] on button "All filters 2" at bounding box center [1031, 64] width 52 height 23
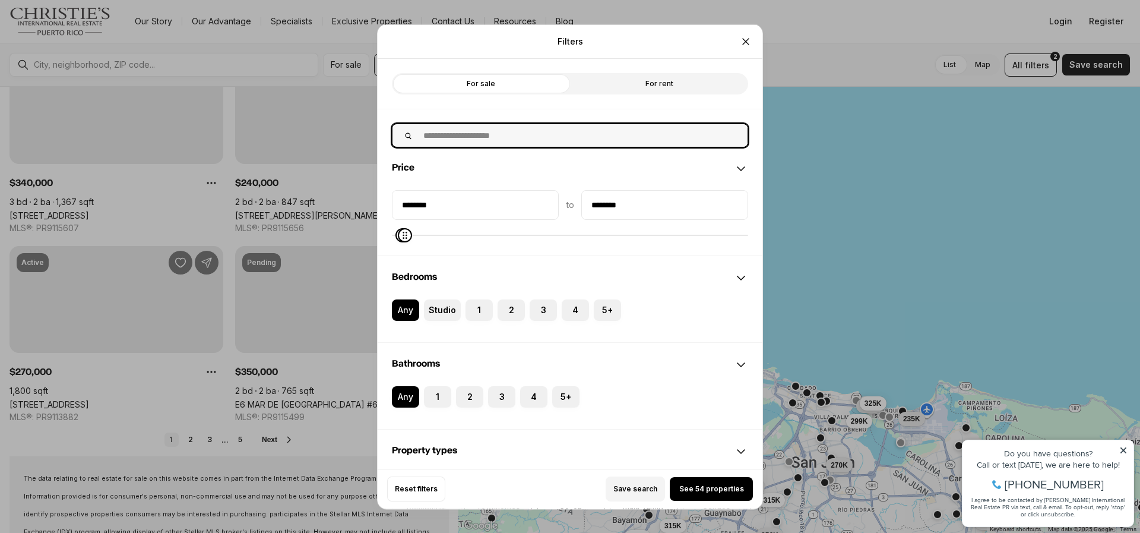
click at [517, 137] on input "text" at bounding box center [581, 135] width 331 height 23
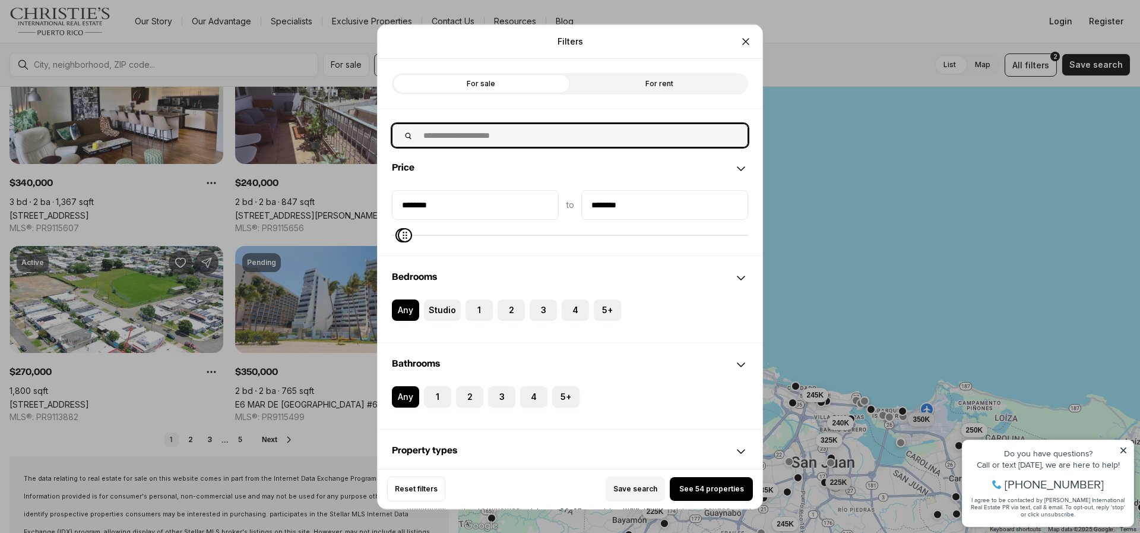
scroll to position [831, 0]
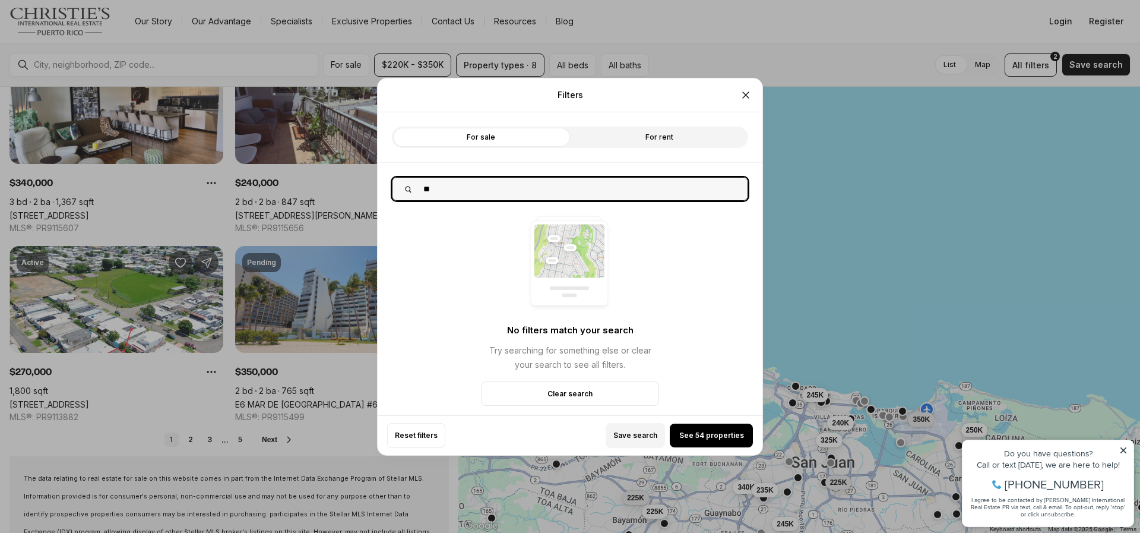
type input "*"
